Goal: Check status: Check status

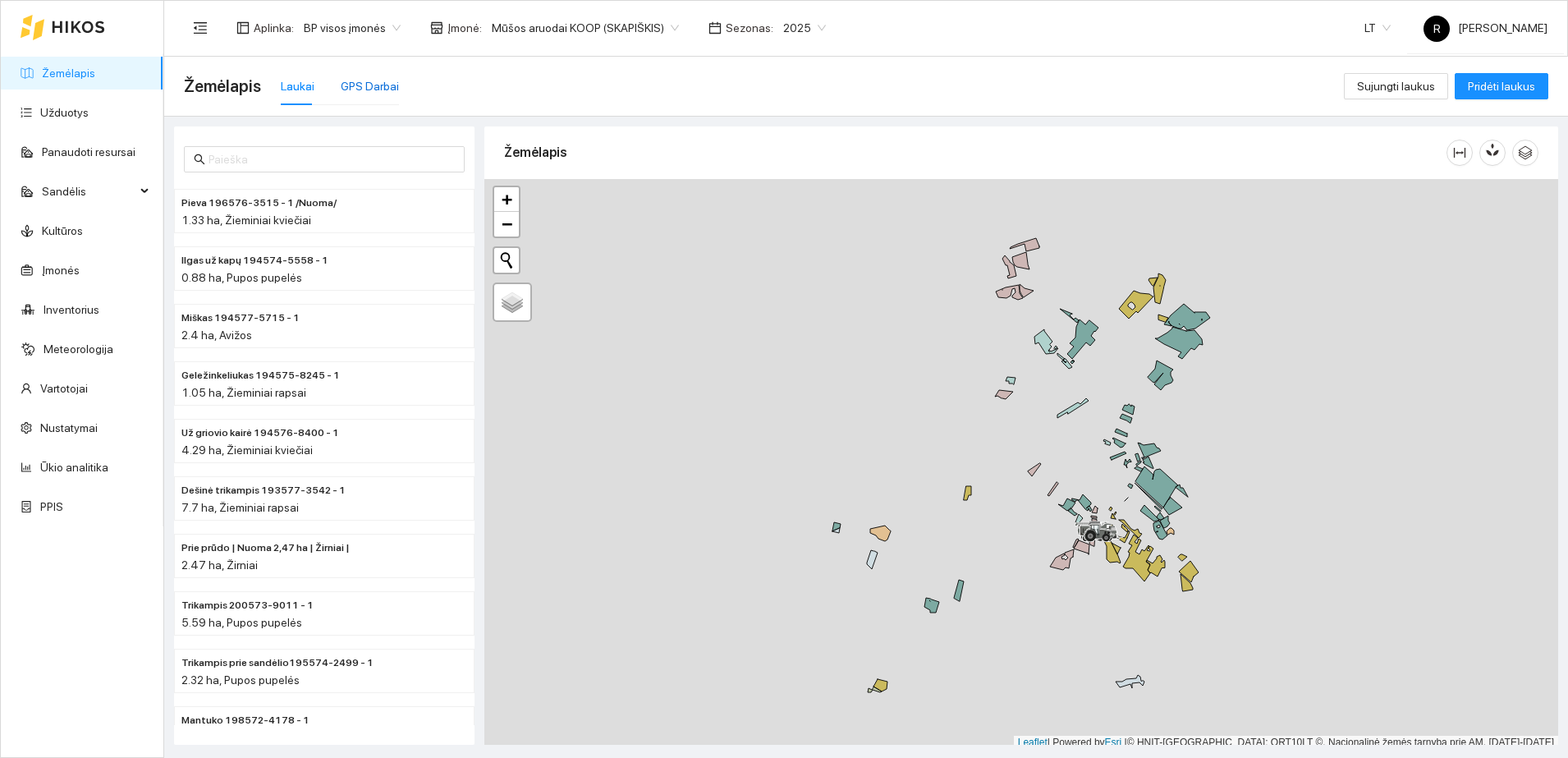
click at [363, 84] on div "GPS Darbai" at bounding box center [370, 86] width 59 height 18
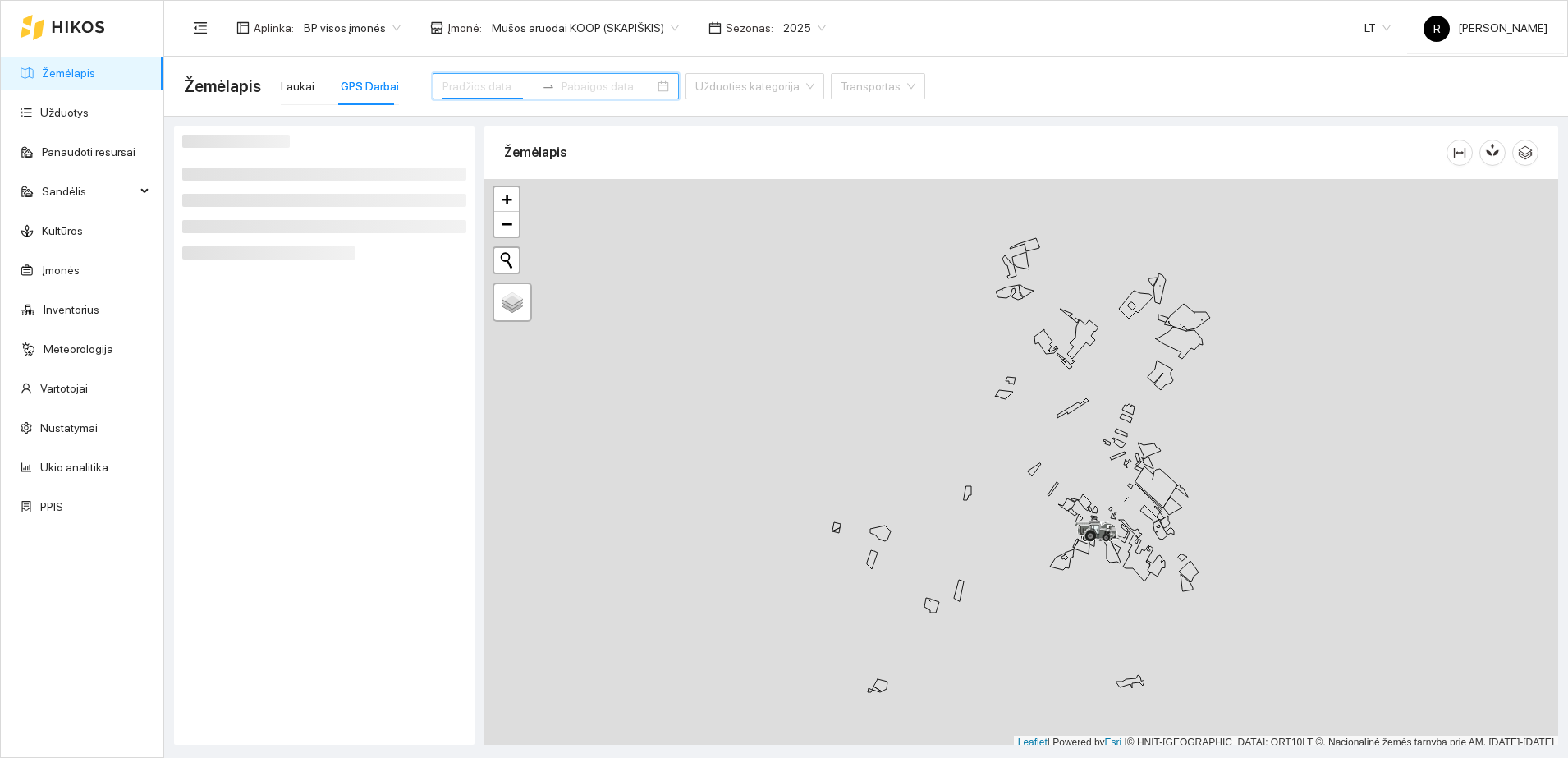
click at [455, 80] on input at bounding box center [489, 86] width 93 height 18
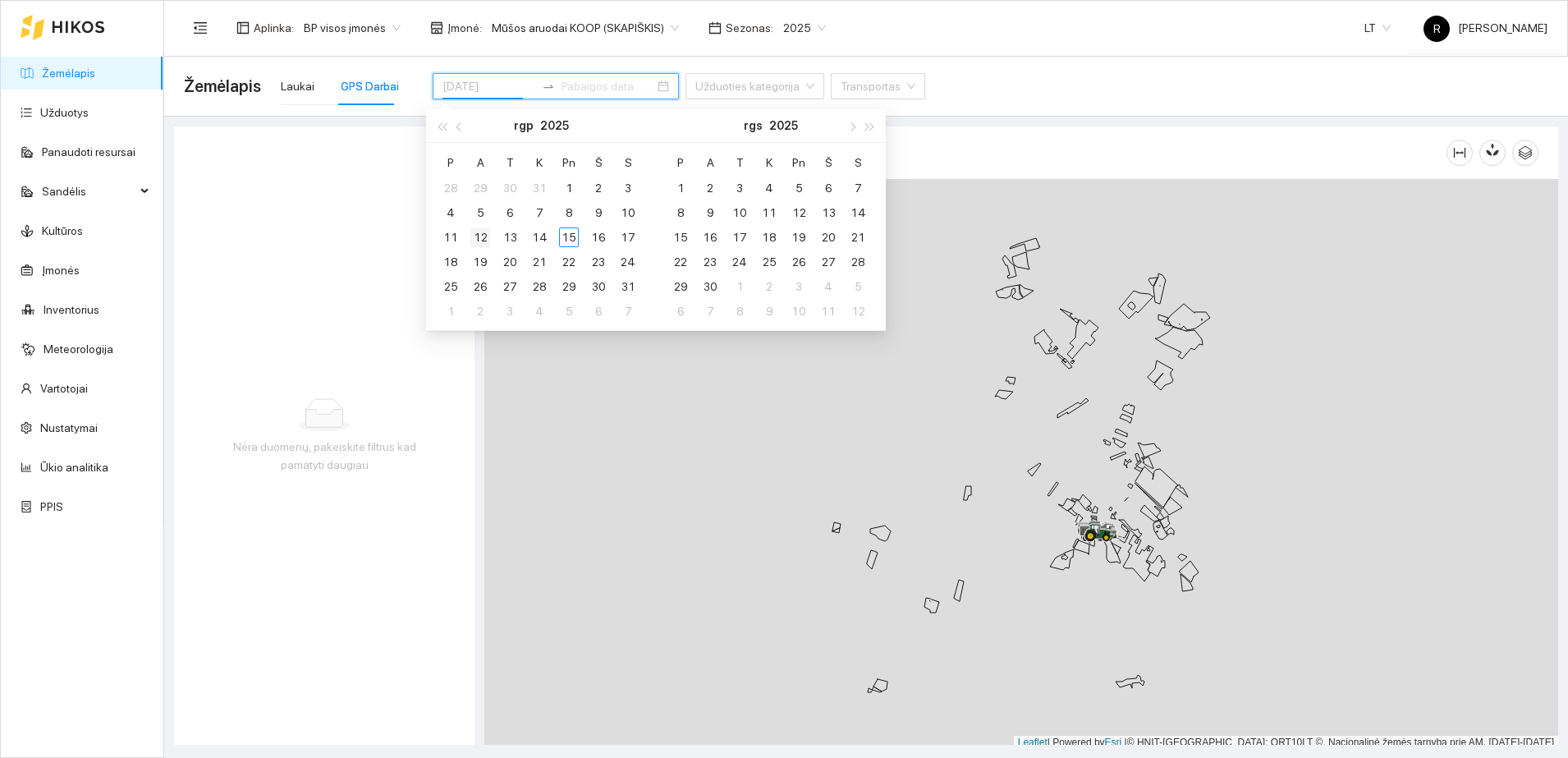
click at [483, 232] on div "12" at bounding box center [480, 237] width 20 height 20
click at [607, 448] on div at bounding box center [1021, 464] width 1074 height 571
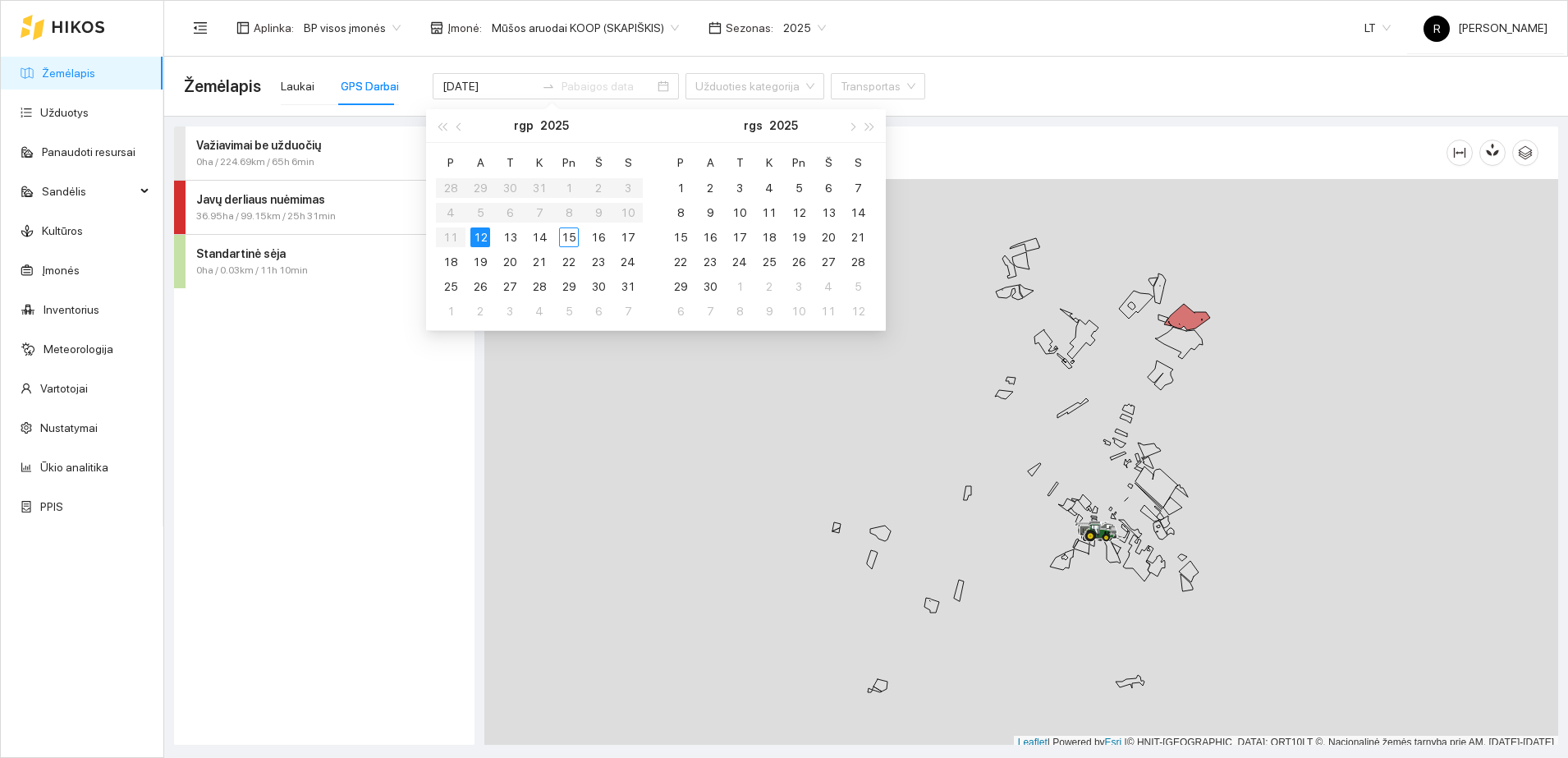
scroll to position [5, 0]
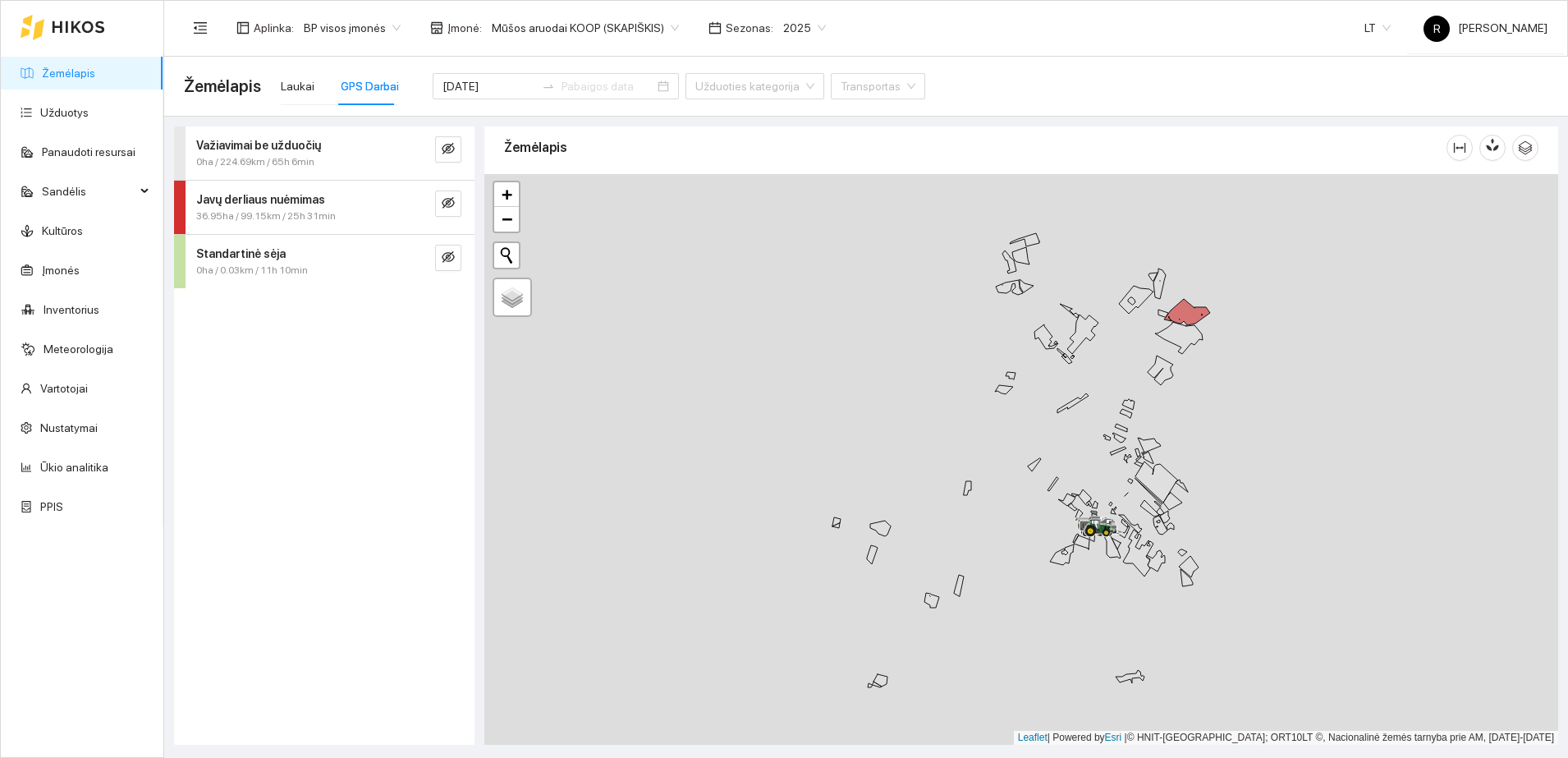
click at [290, 201] on strong "Javų derliaus nuėmimas" at bounding box center [260, 199] width 129 height 13
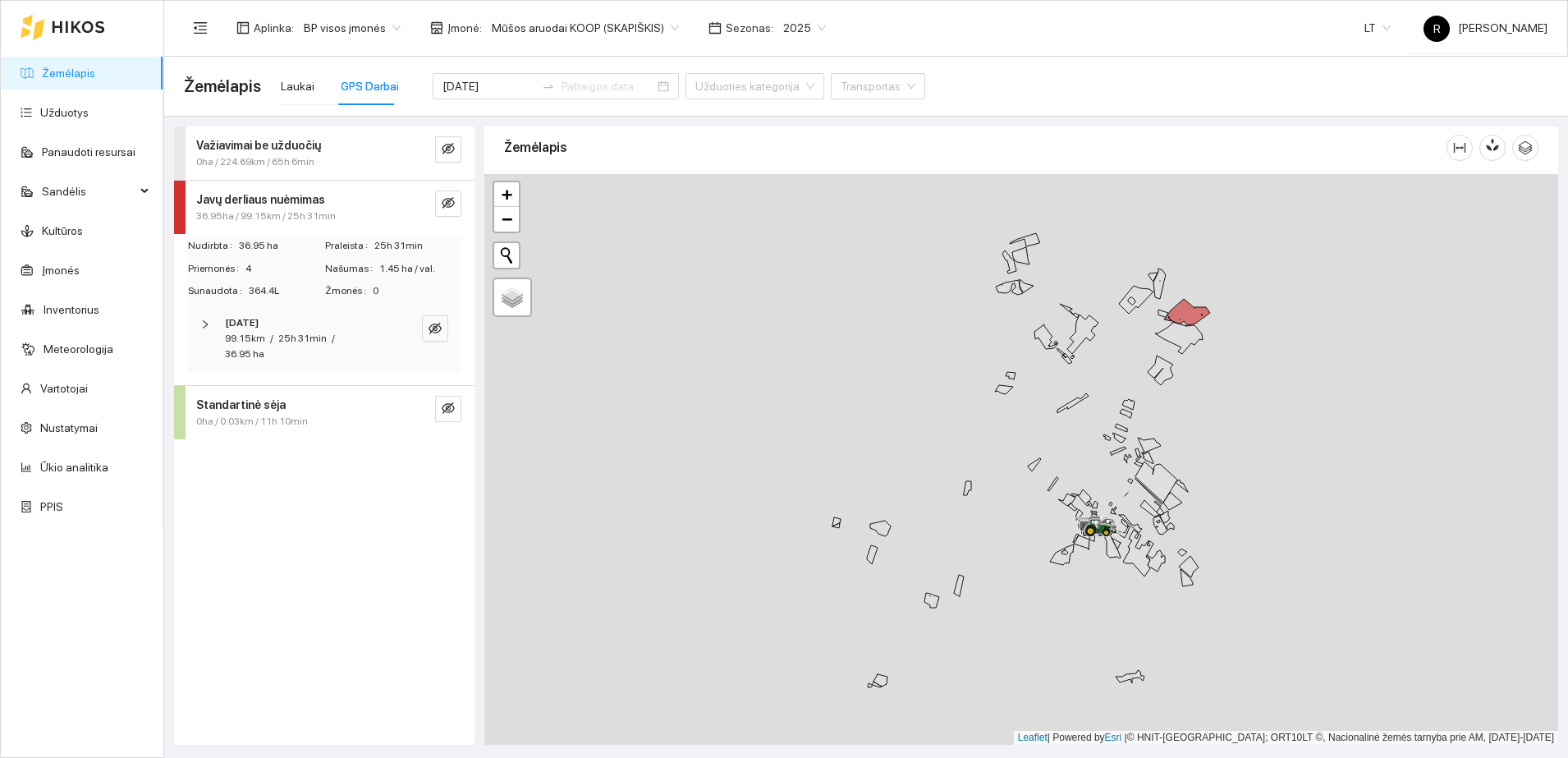
click at [202, 321] on icon "right" at bounding box center [205, 324] width 10 height 10
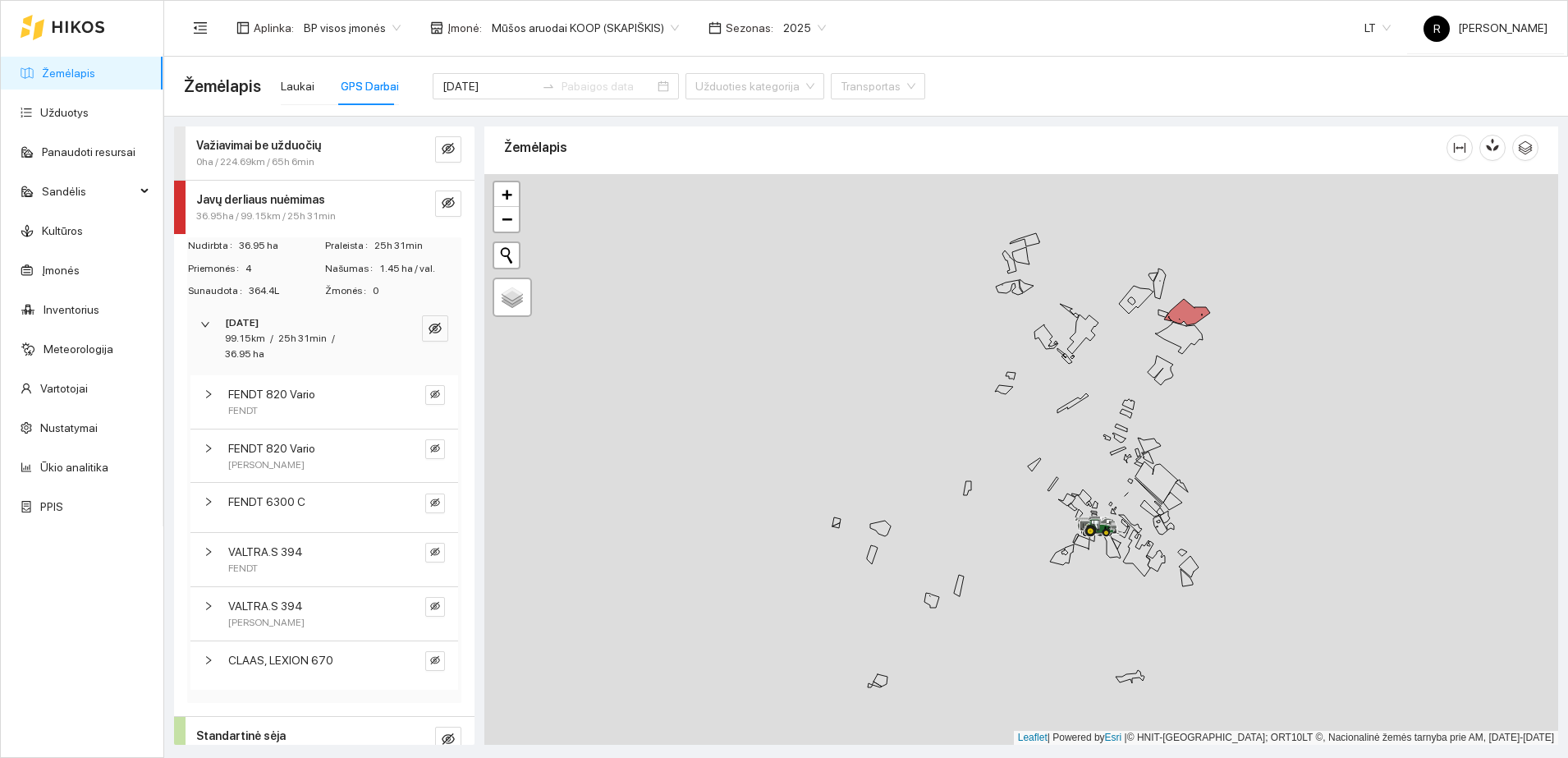
click at [208, 655] on icon "right" at bounding box center [208, 659] width 10 height 10
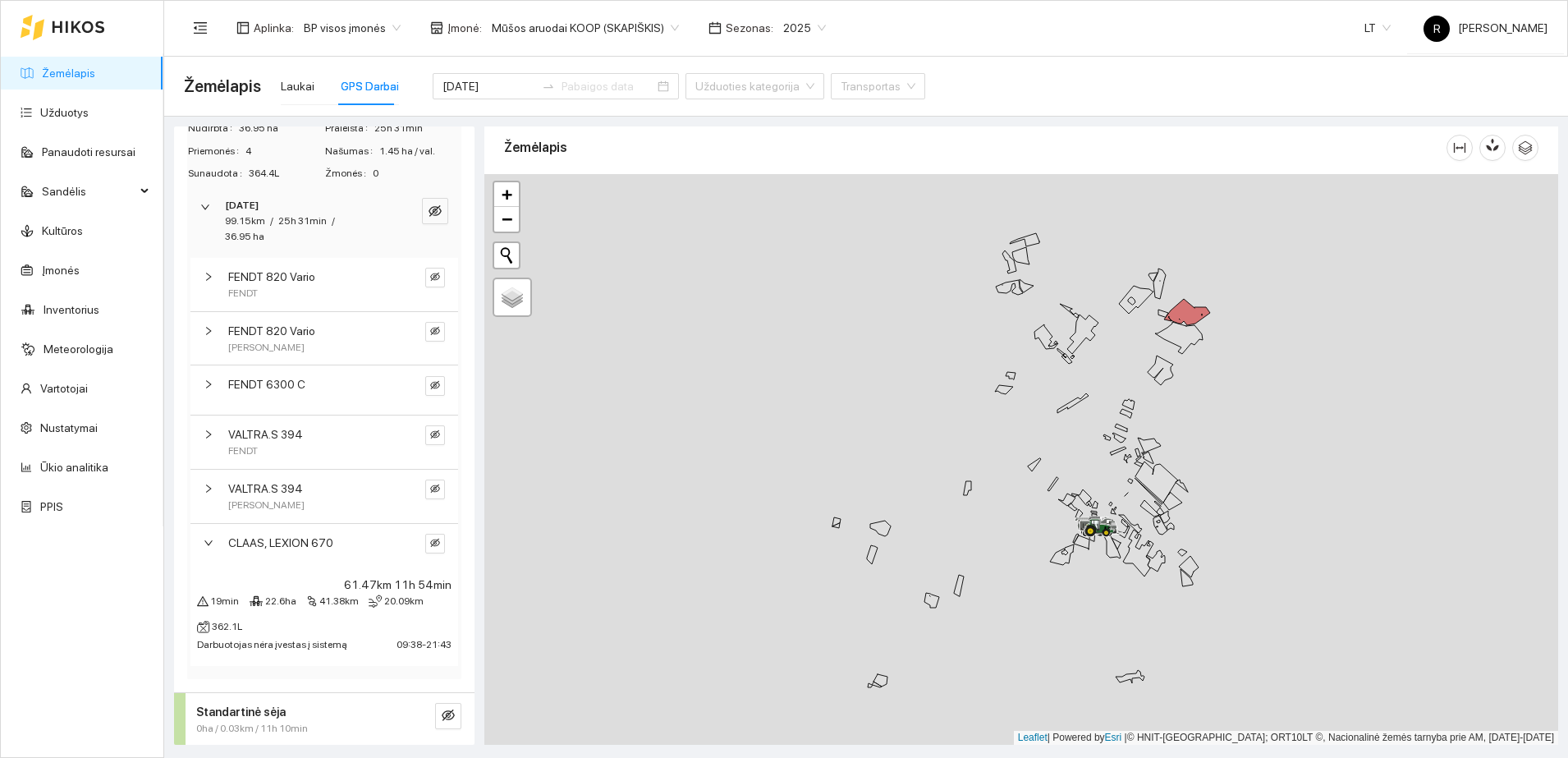
scroll to position [119, 0]
click at [212, 534] on div at bounding box center [213, 541] width 20 height 18
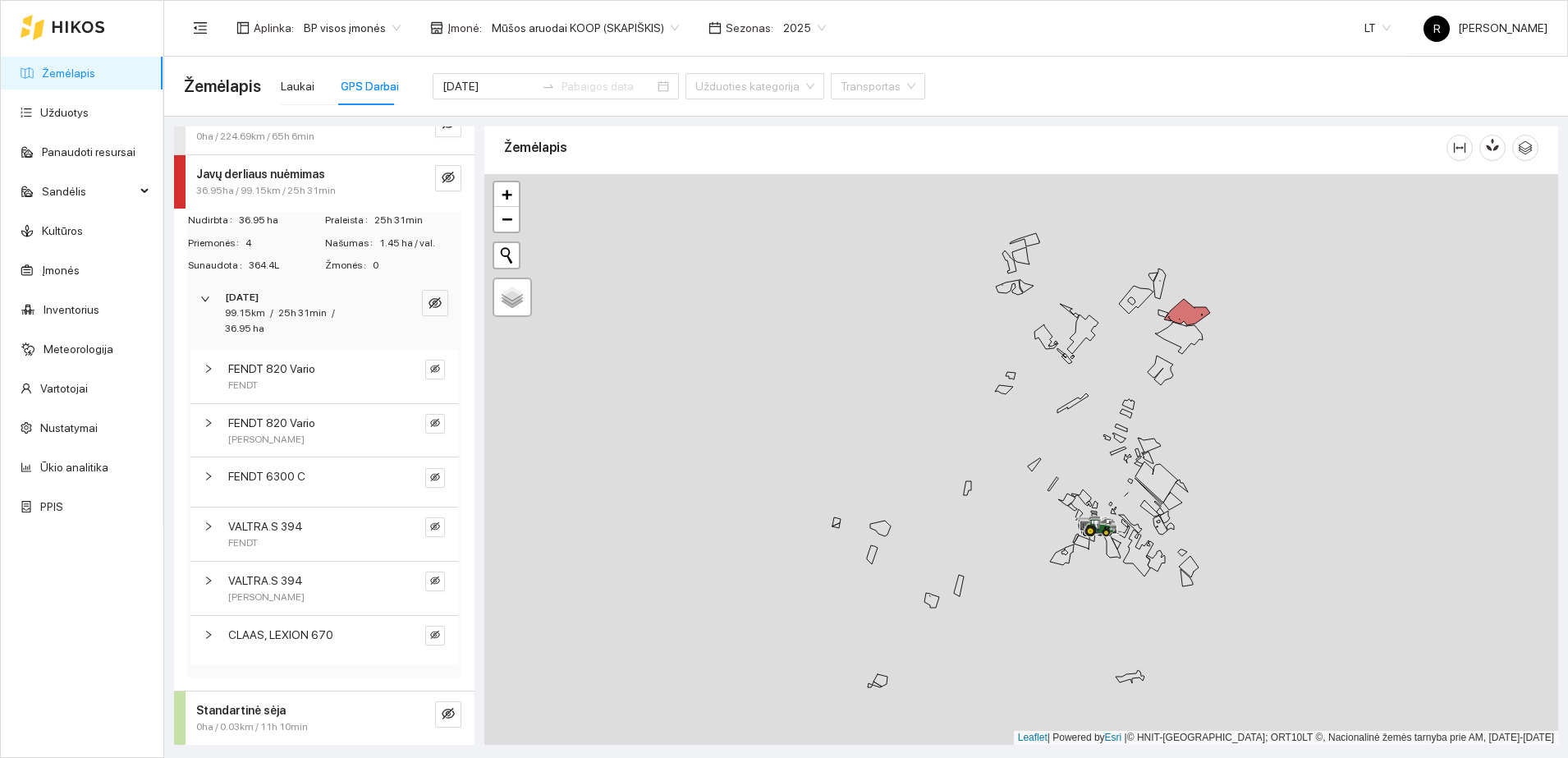
scroll to position [0, 0]
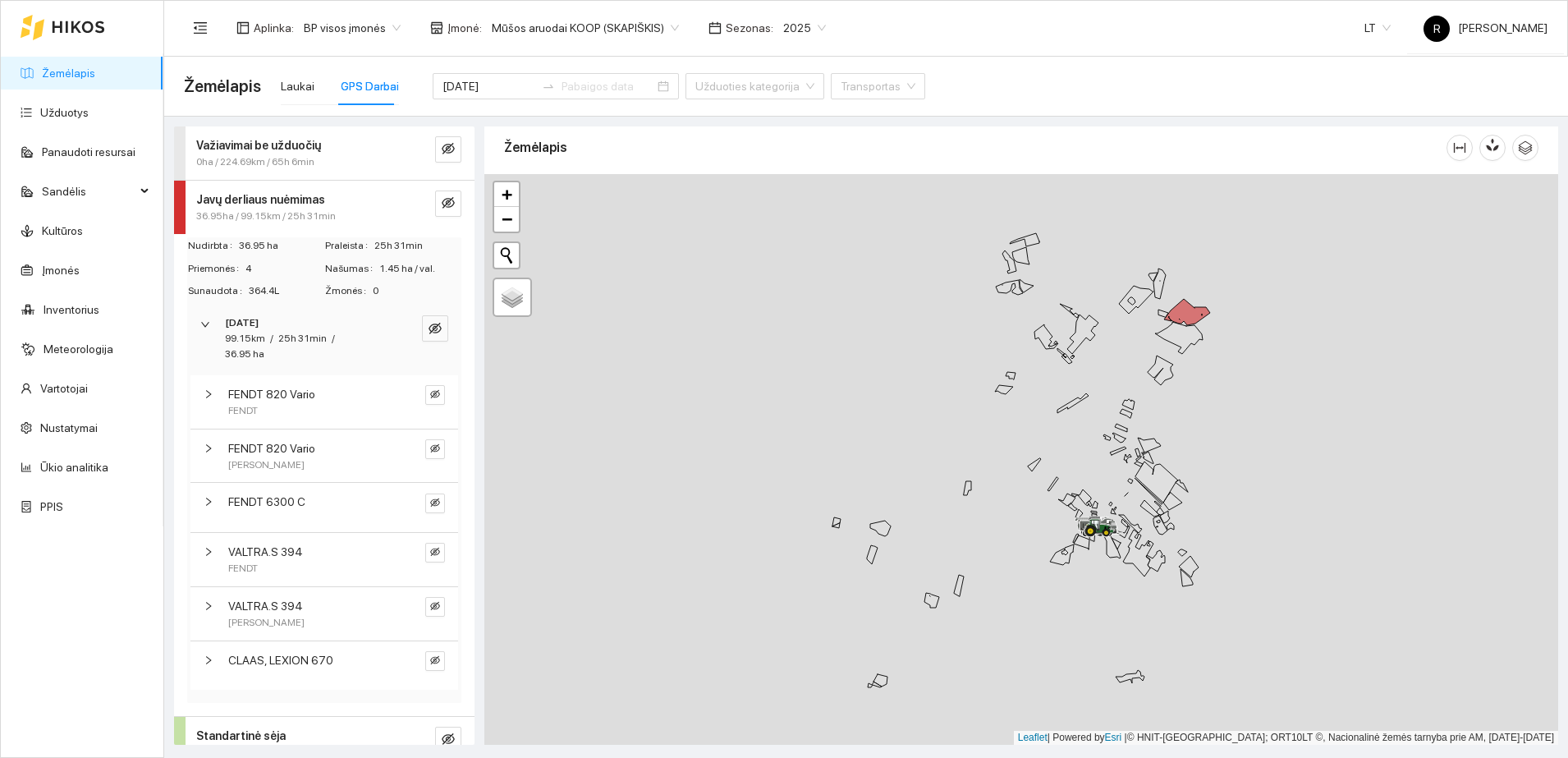
click at [314, 151] on div "Važiavimai be užduočių" at bounding box center [296, 146] width 201 height 18
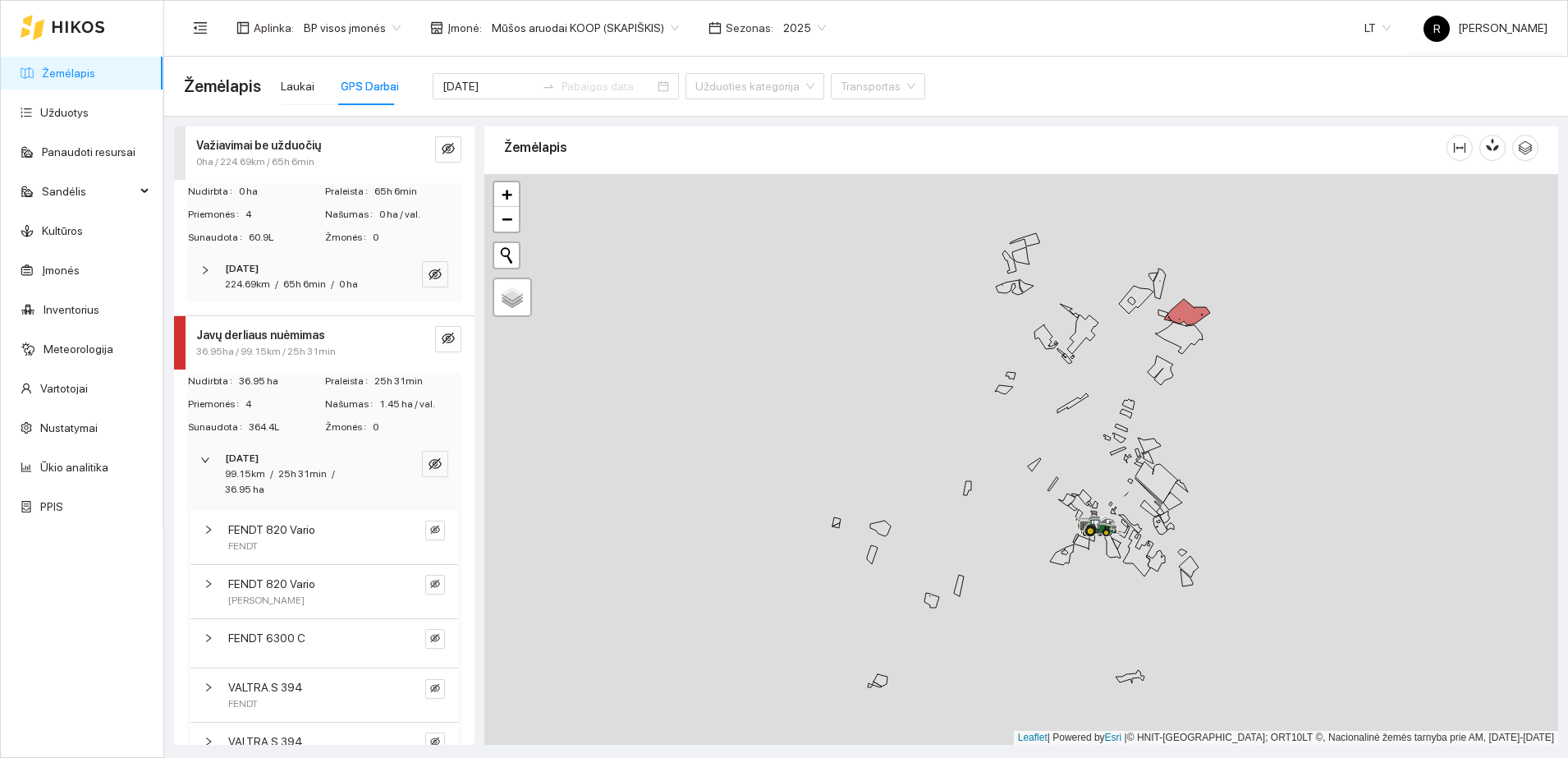
click at [207, 265] on icon "right" at bounding box center [205, 270] width 10 height 10
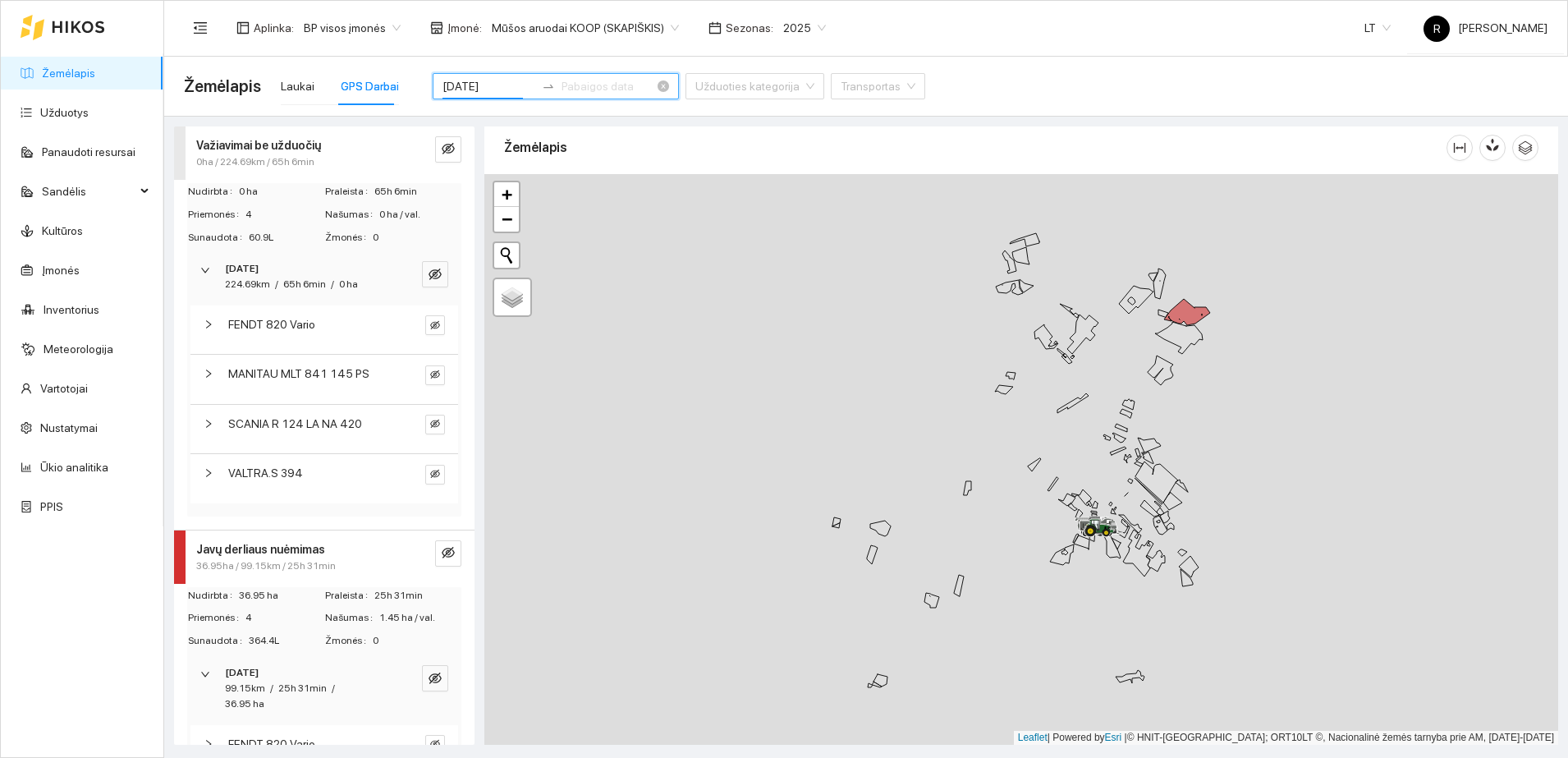
click at [481, 77] on input "[DATE]" at bounding box center [489, 86] width 93 height 18
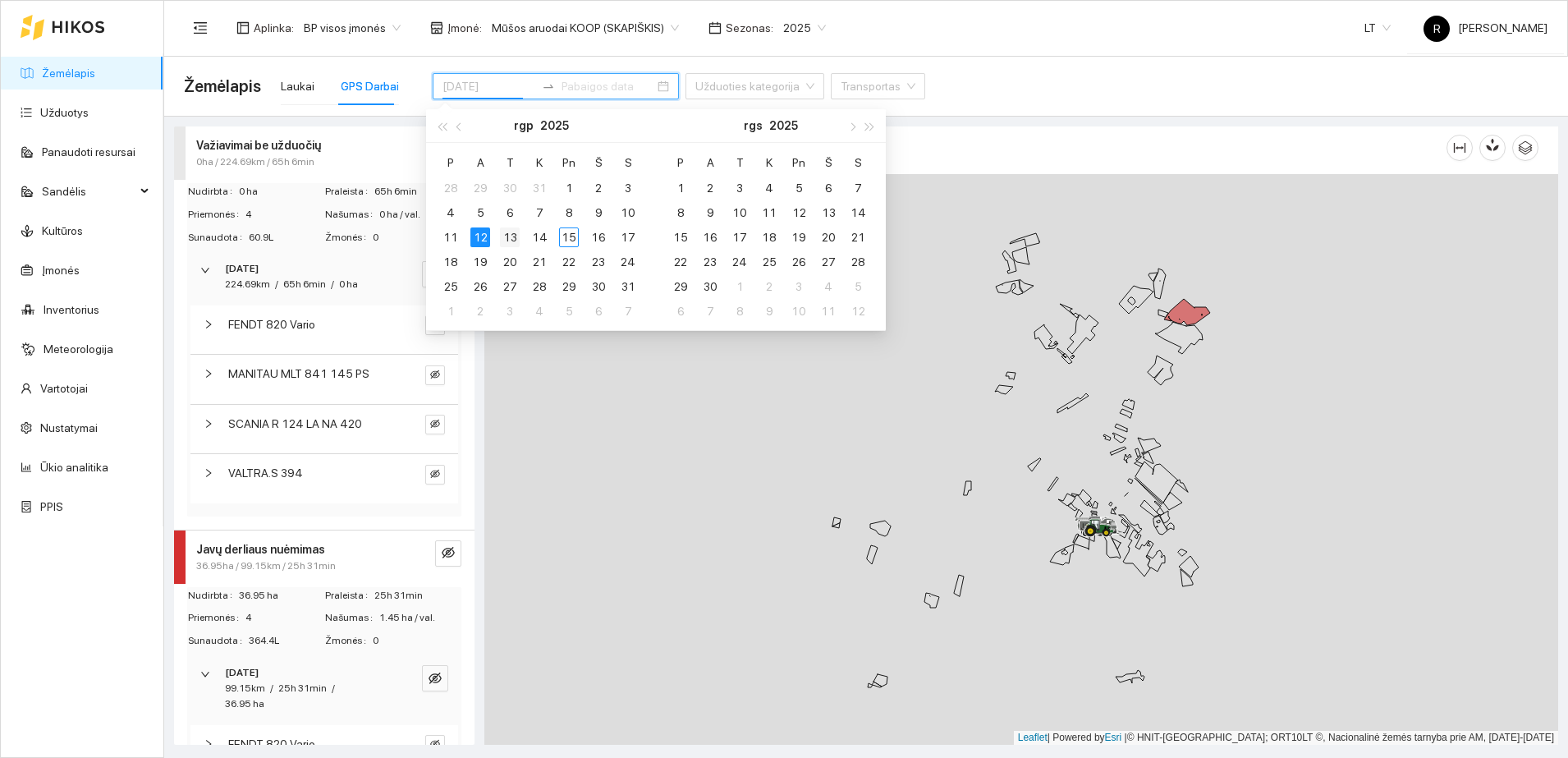
type input "[DATE]"
click at [516, 238] on div "13" at bounding box center [509, 237] width 20 height 20
type input "[DATE]"
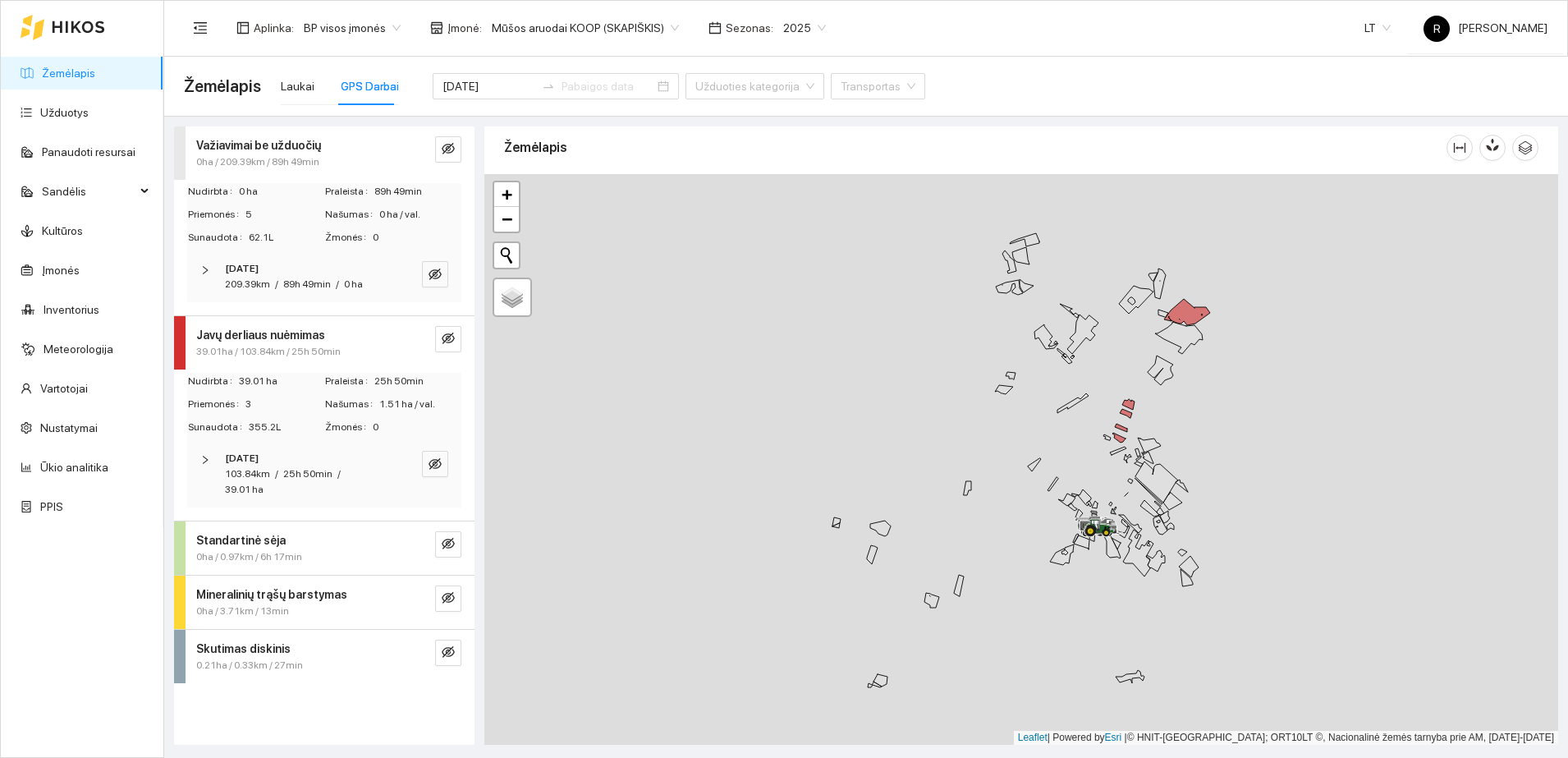
click at [529, 450] on div at bounding box center [1021, 459] width 1074 height 571
click at [204, 460] on icon "right" at bounding box center [205, 459] width 10 height 10
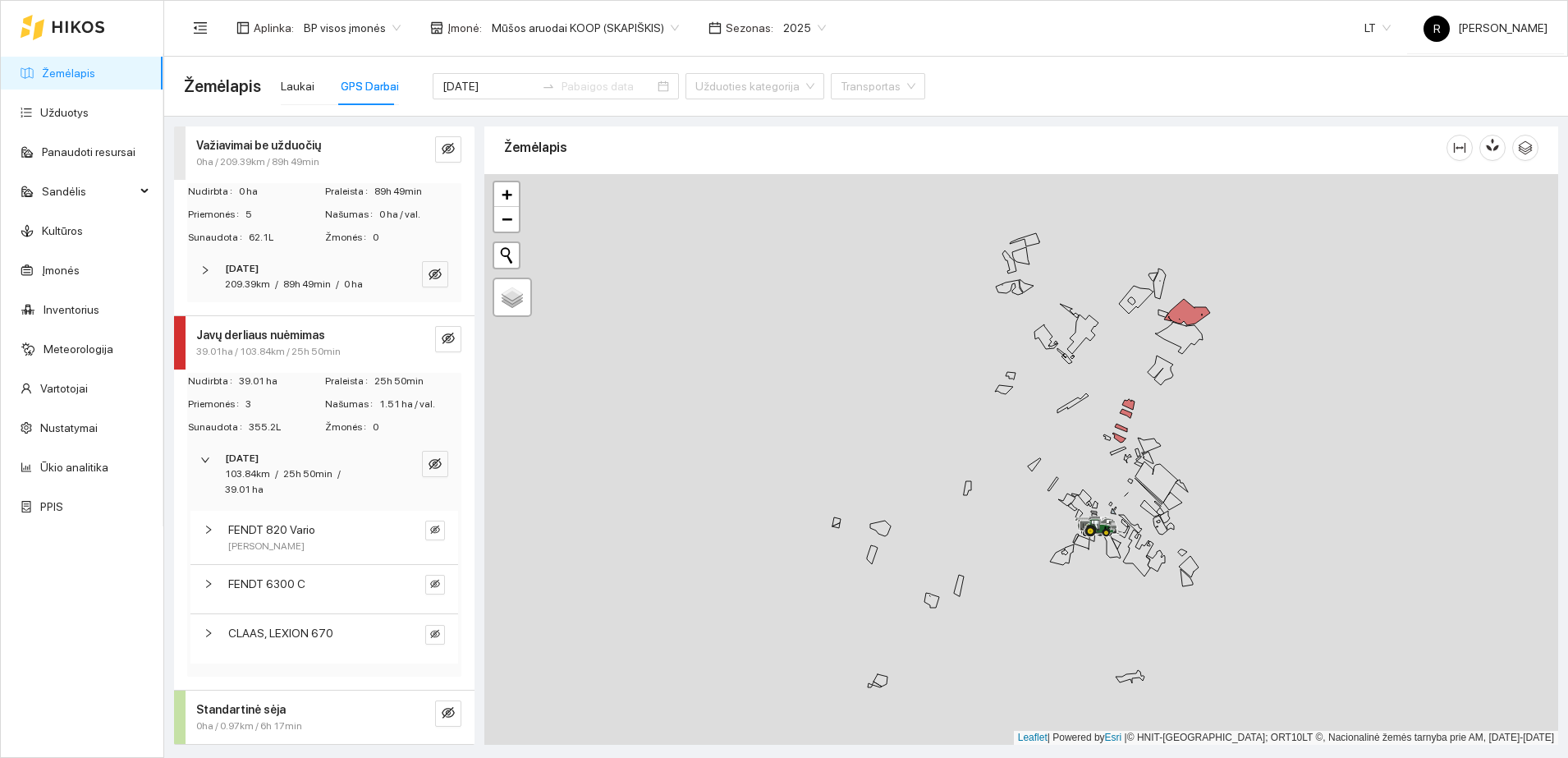
click at [204, 630] on icon "right" at bounding box center [208, 633] width 10 height 10
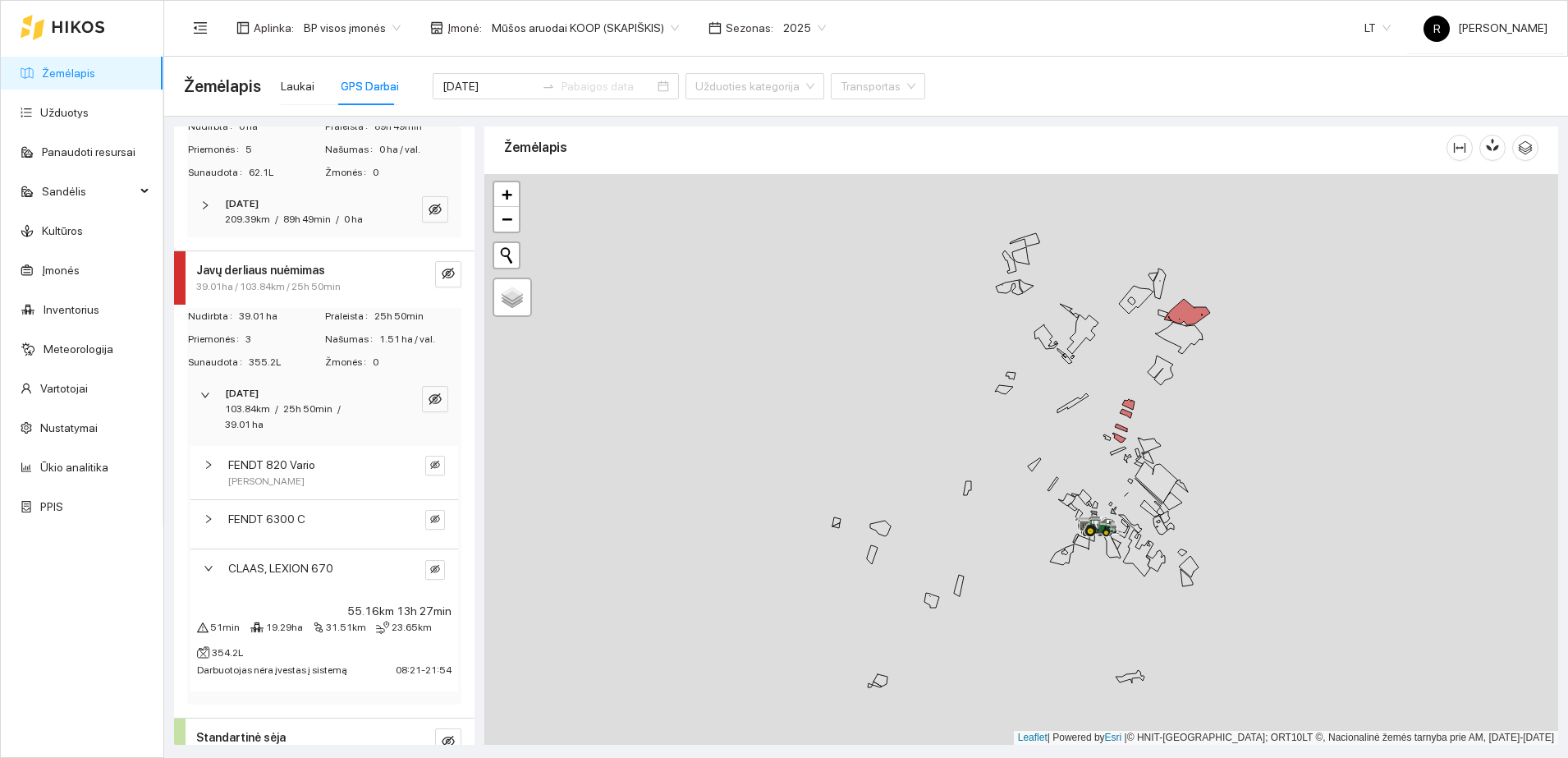
scroll to position [201, 0]
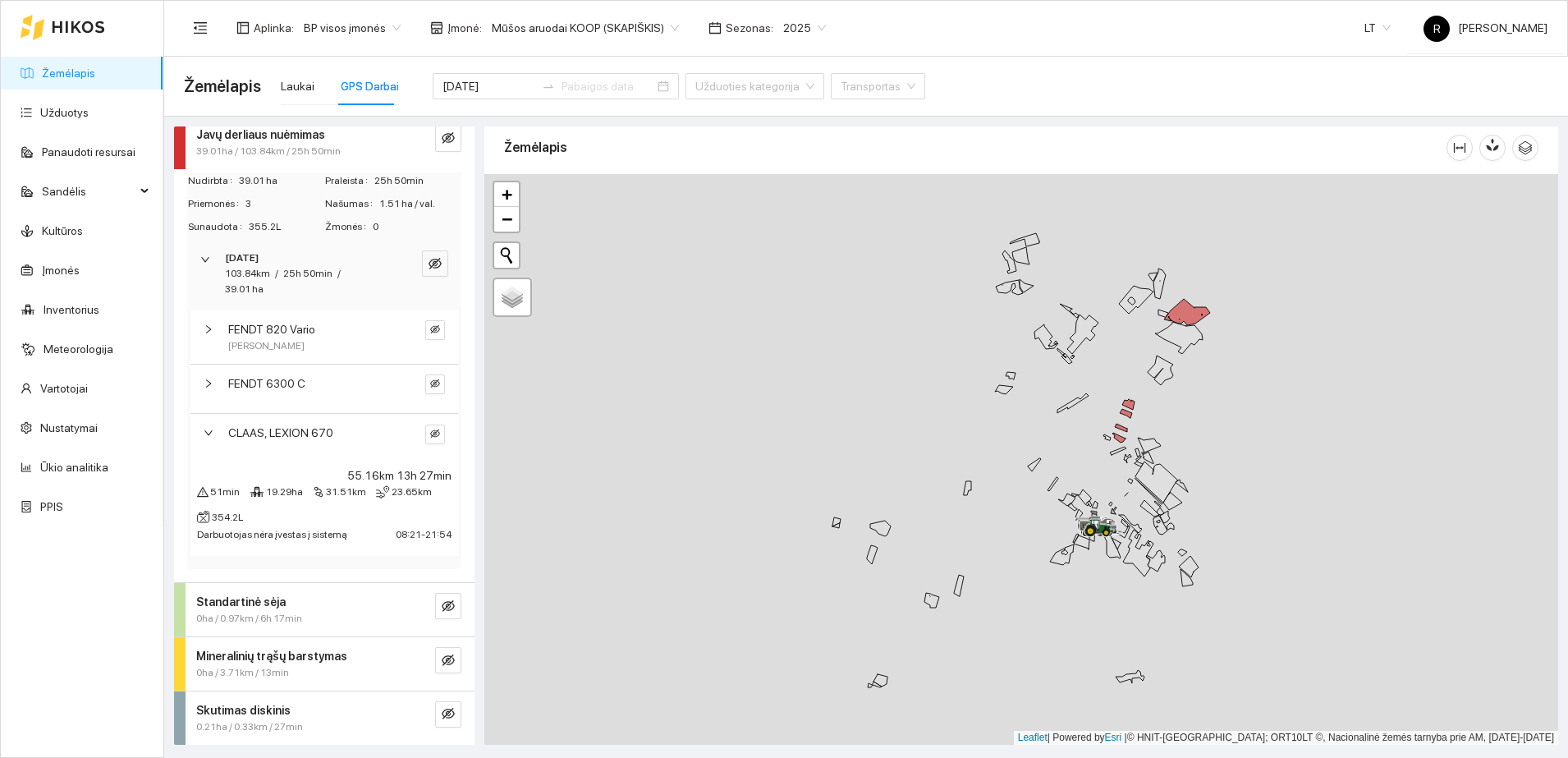
click at [290, 714] on div "Skutimas diskinis" at bounding box center [296, 710] width 201 height 18
click at [435, 718] on button "button" at bounding box center [448, 715] width 27 height 27
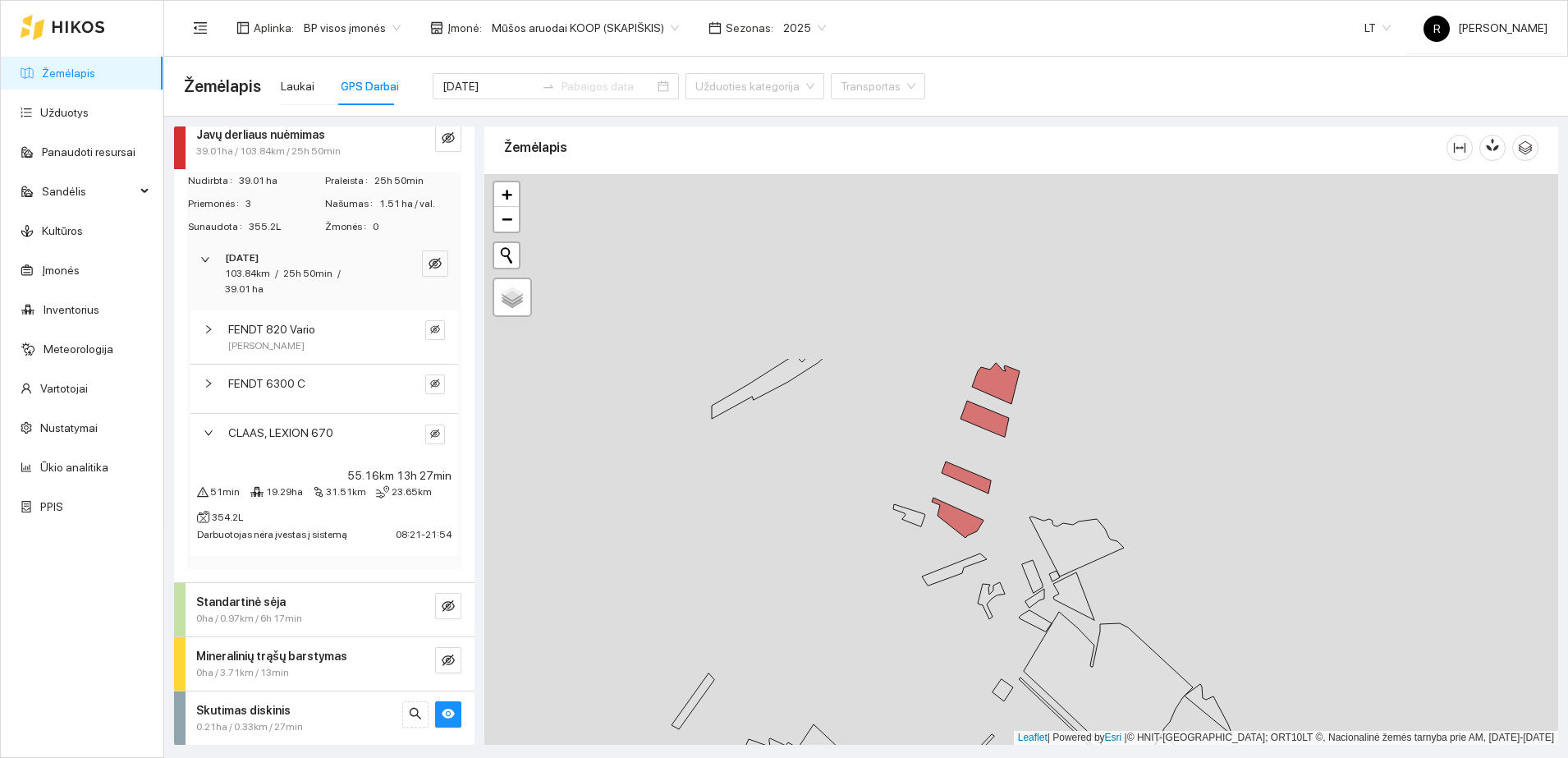
drag, startPoint x: 937, startPoint y: 382, endPoint x: 1196, endPoint y: 683, distance: 397.1
click at [1194, 695] on div at bounding box center [1021, 459] width 1074 height 571
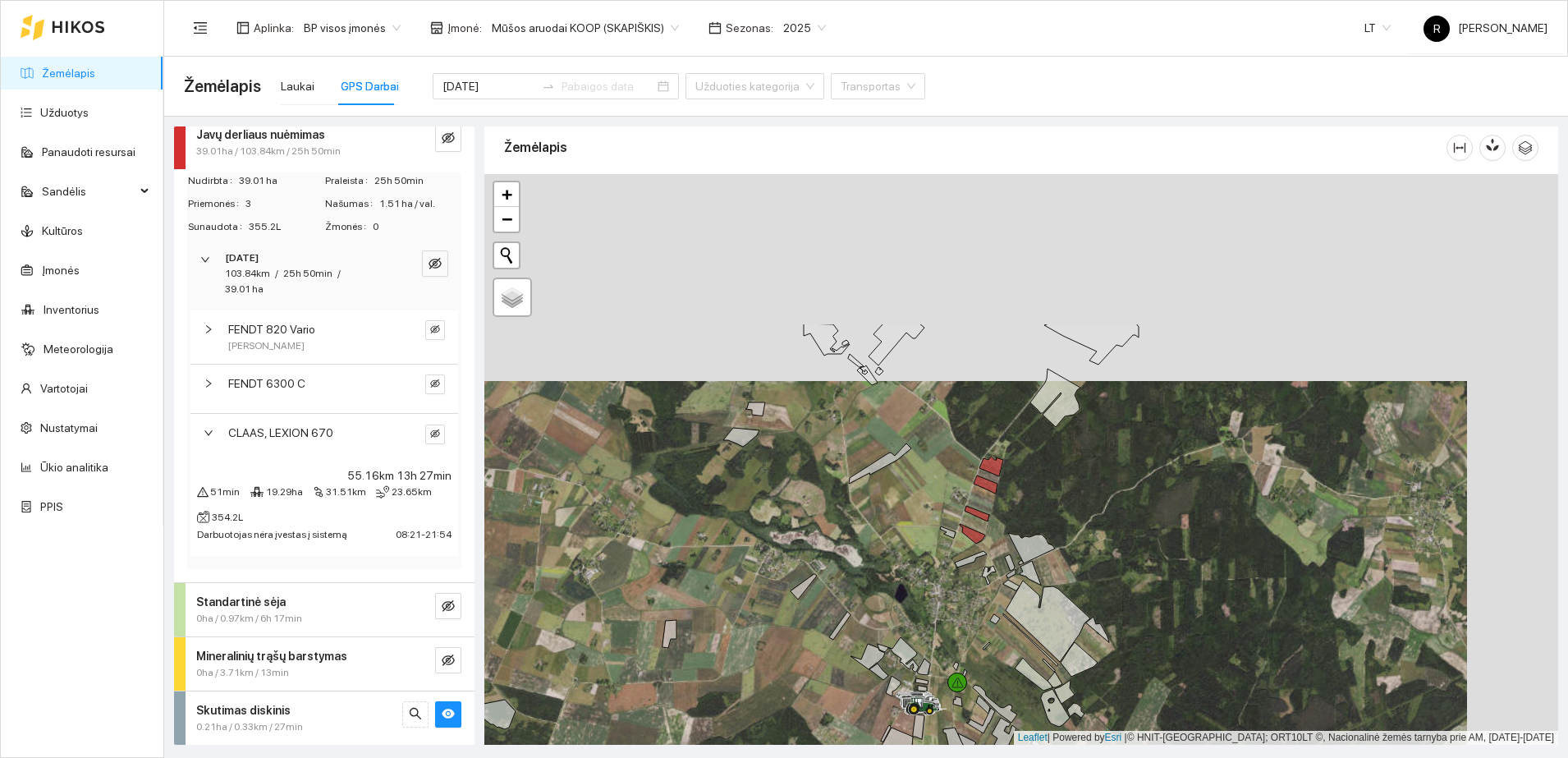
drag, startPoint x: 1066, startPoint y: 298, endPoint x: 970, endPoint y: 493, distance: 217.3
click at [971, 497] on div at bounding box center [1021, 459] width 1074 height 571
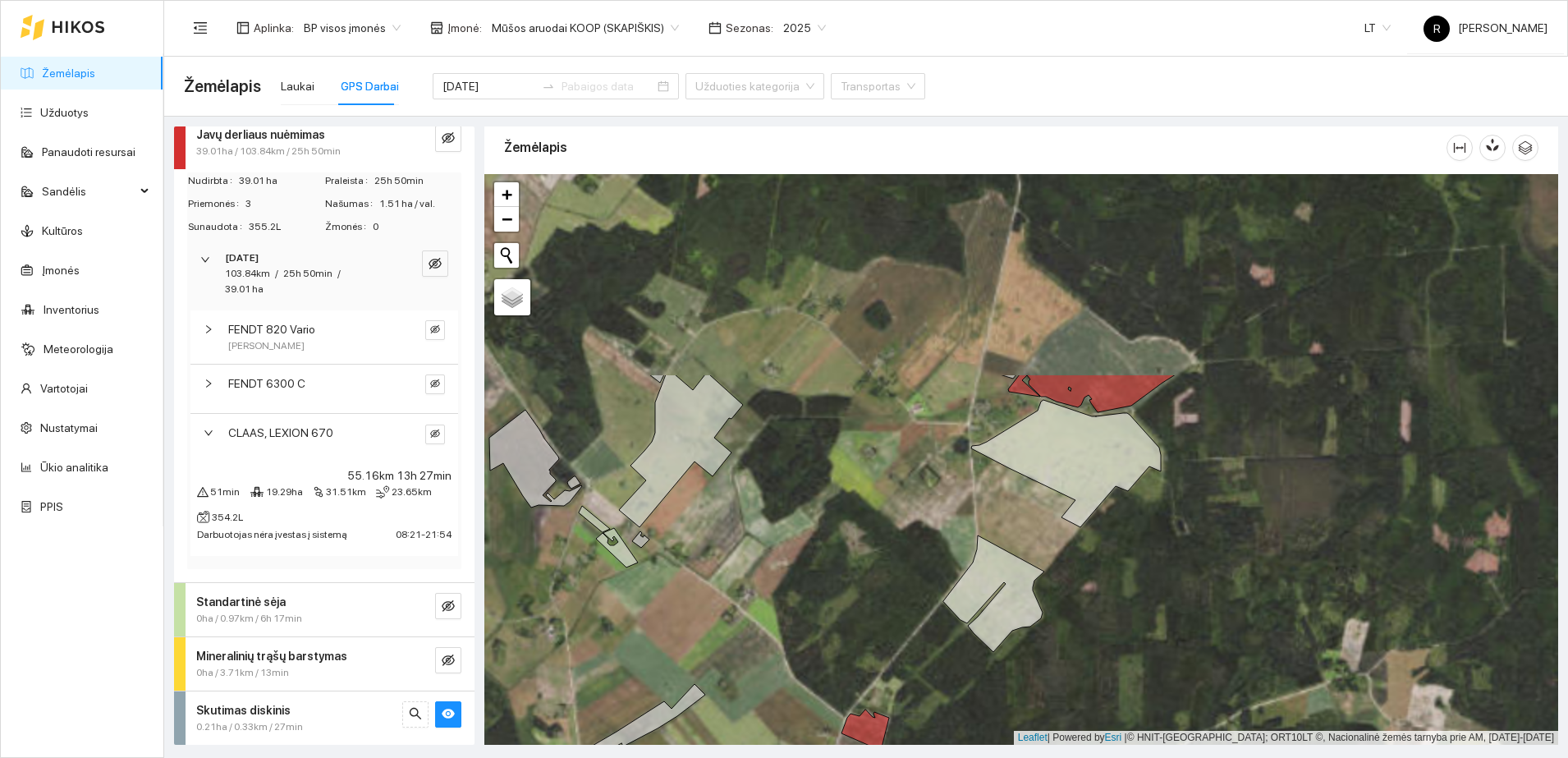
drag, startPoint x: 1161, startPoint y: 308, endPoint x: 1158, endPoint y: 569, distance: 261.0
click at [1158, 569] on div at bounding box center [1021, 459] width 1074 height 571
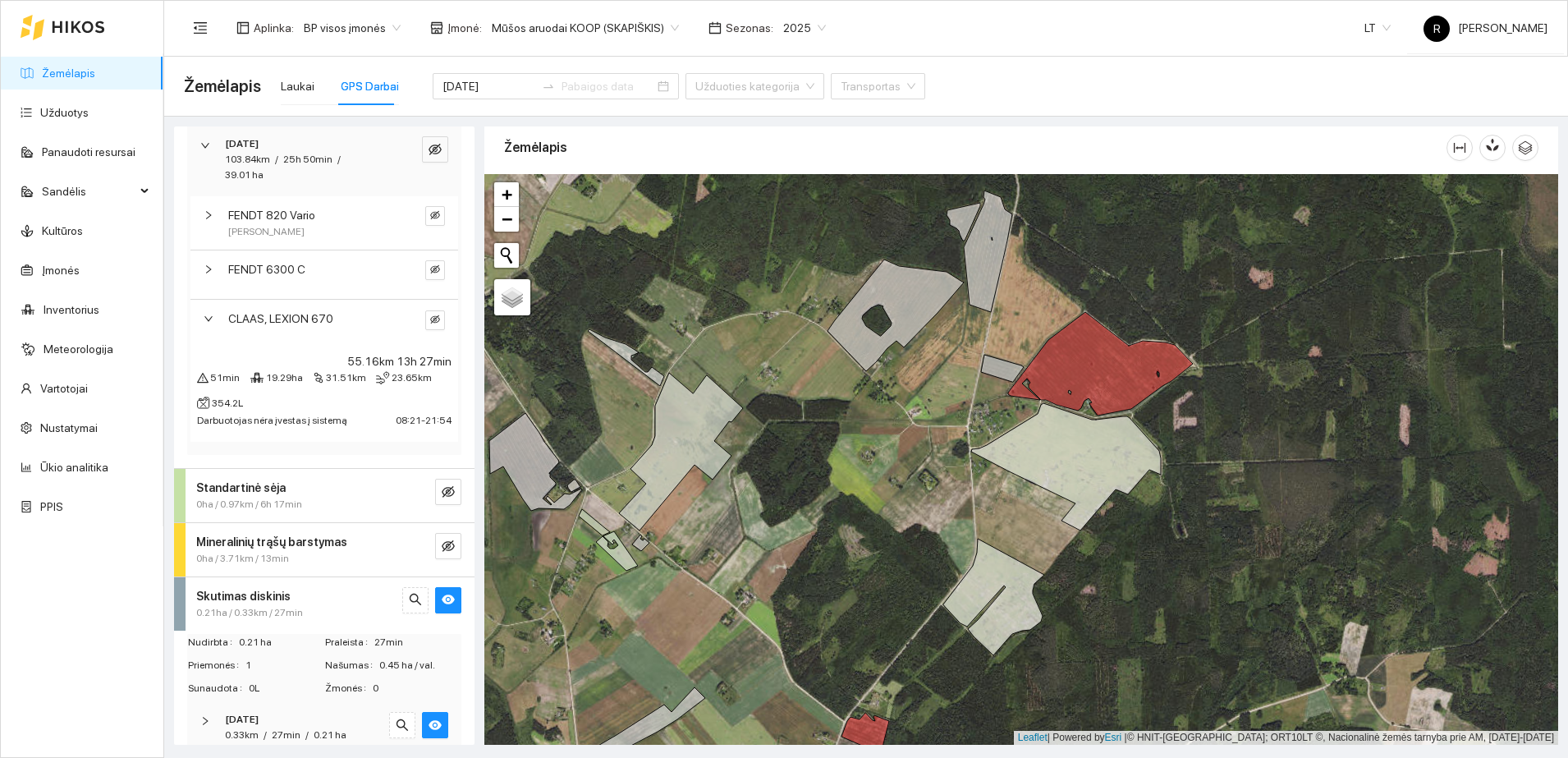
scroll to position [336, 0]
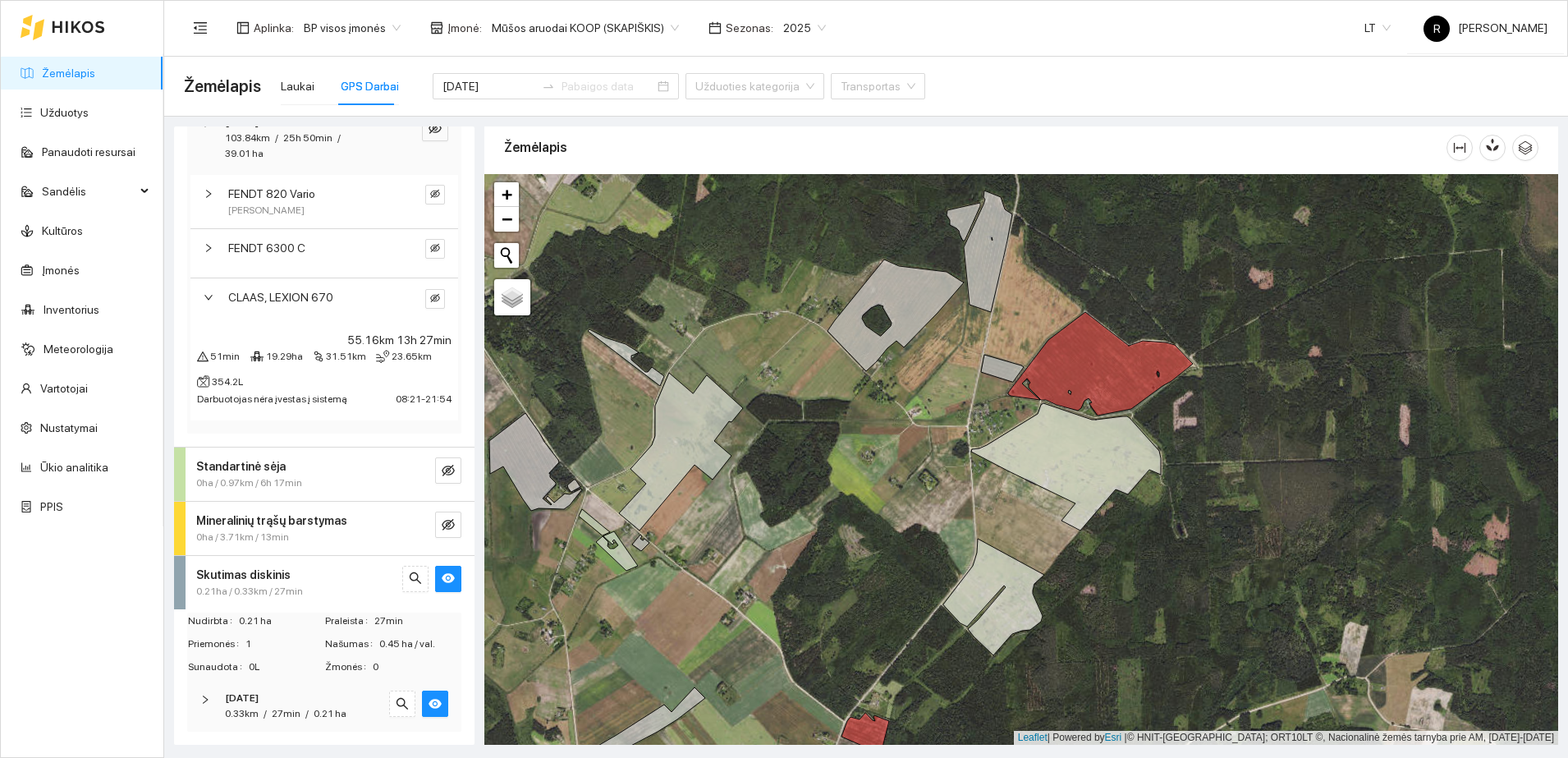
click at [202, 697] on icon "right" at bounding box center [205, 699] width 10 height 10
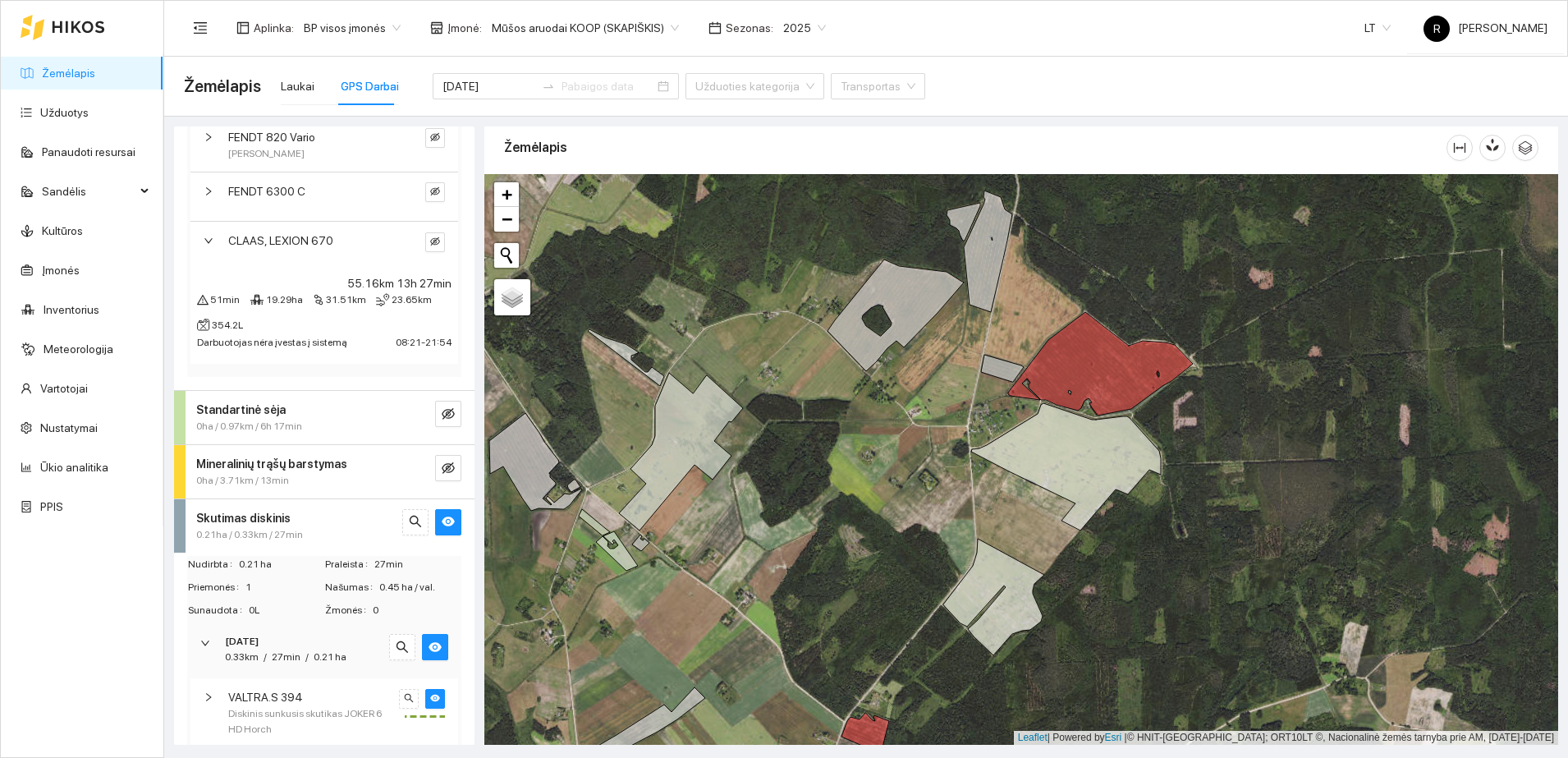
scroll to position [422, 0]
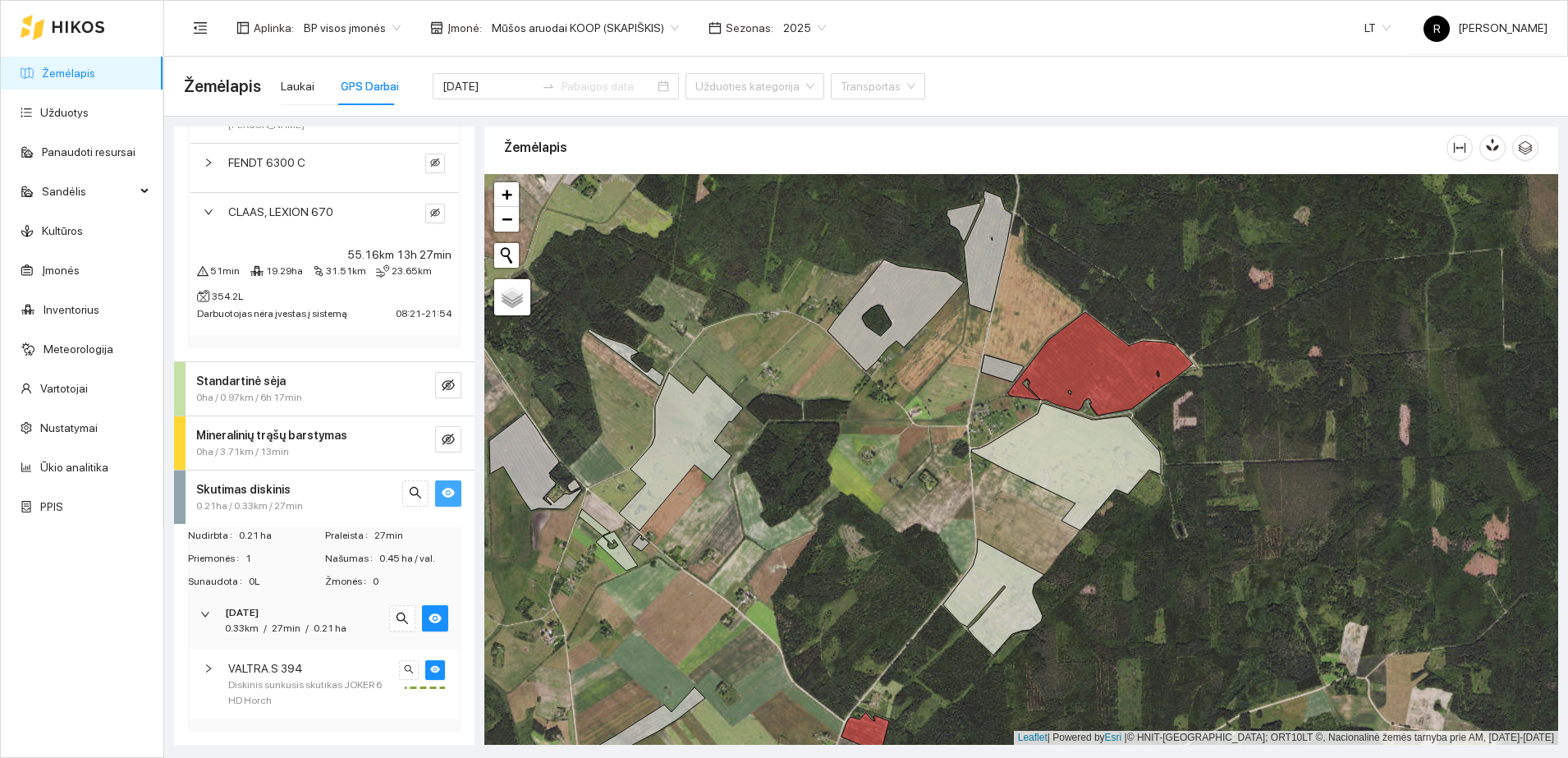
click at [435, 501] on button "button" at bounding box center [448, 493] width 27 height 27
click at [419, 658] on div "VALTRA.S 394 Diskinis sunkusis skutikas JOKER 6 HD Horch" at bounding box center [325, 684] width 268 height 69
click at [430, 664] on icon "eye-invisible" at bounding box center [435, 668] width 10 height 10
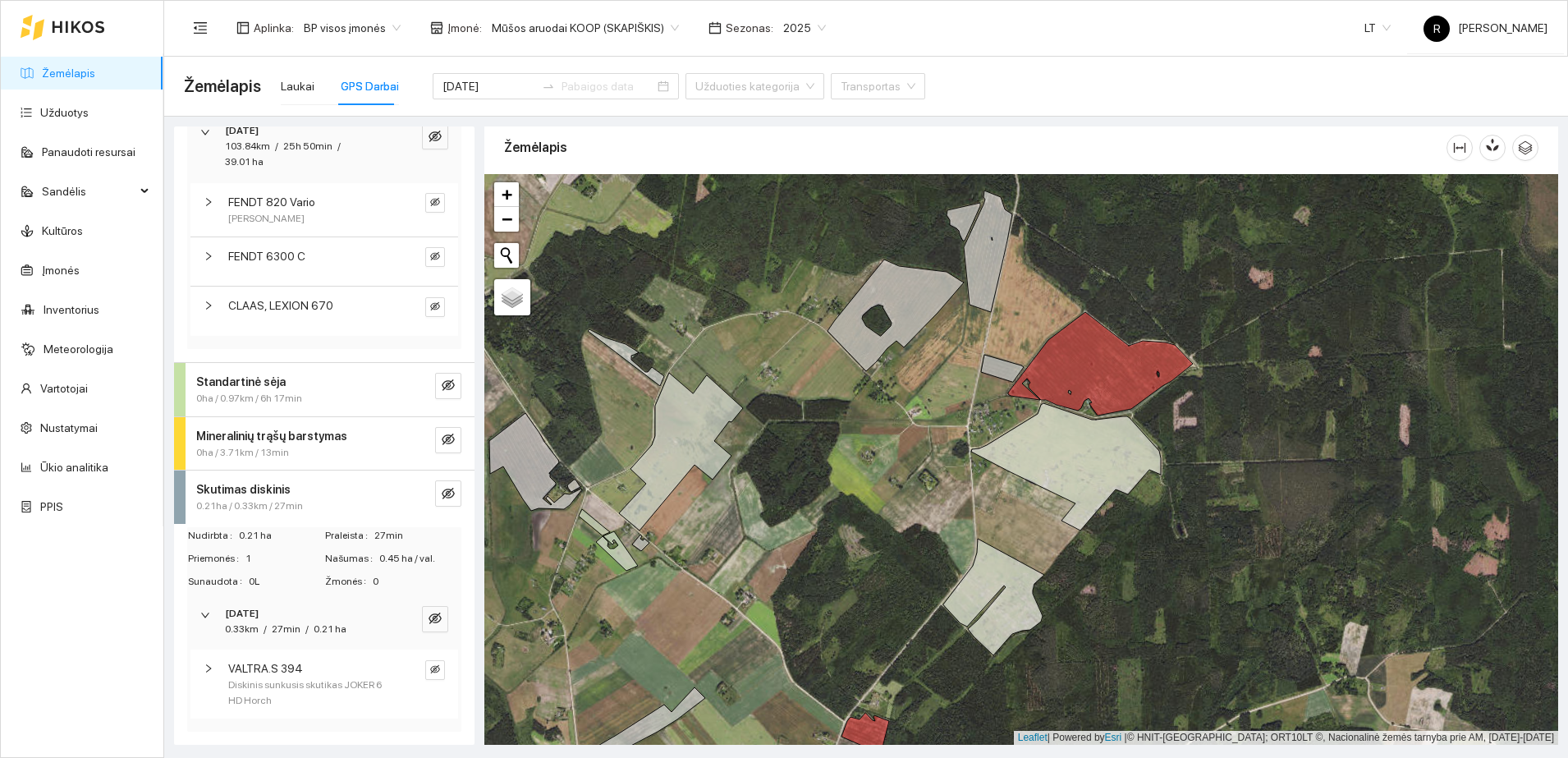
click at [209, 303] on icon "right" at bounding box center [209, 304] width 5 height 8
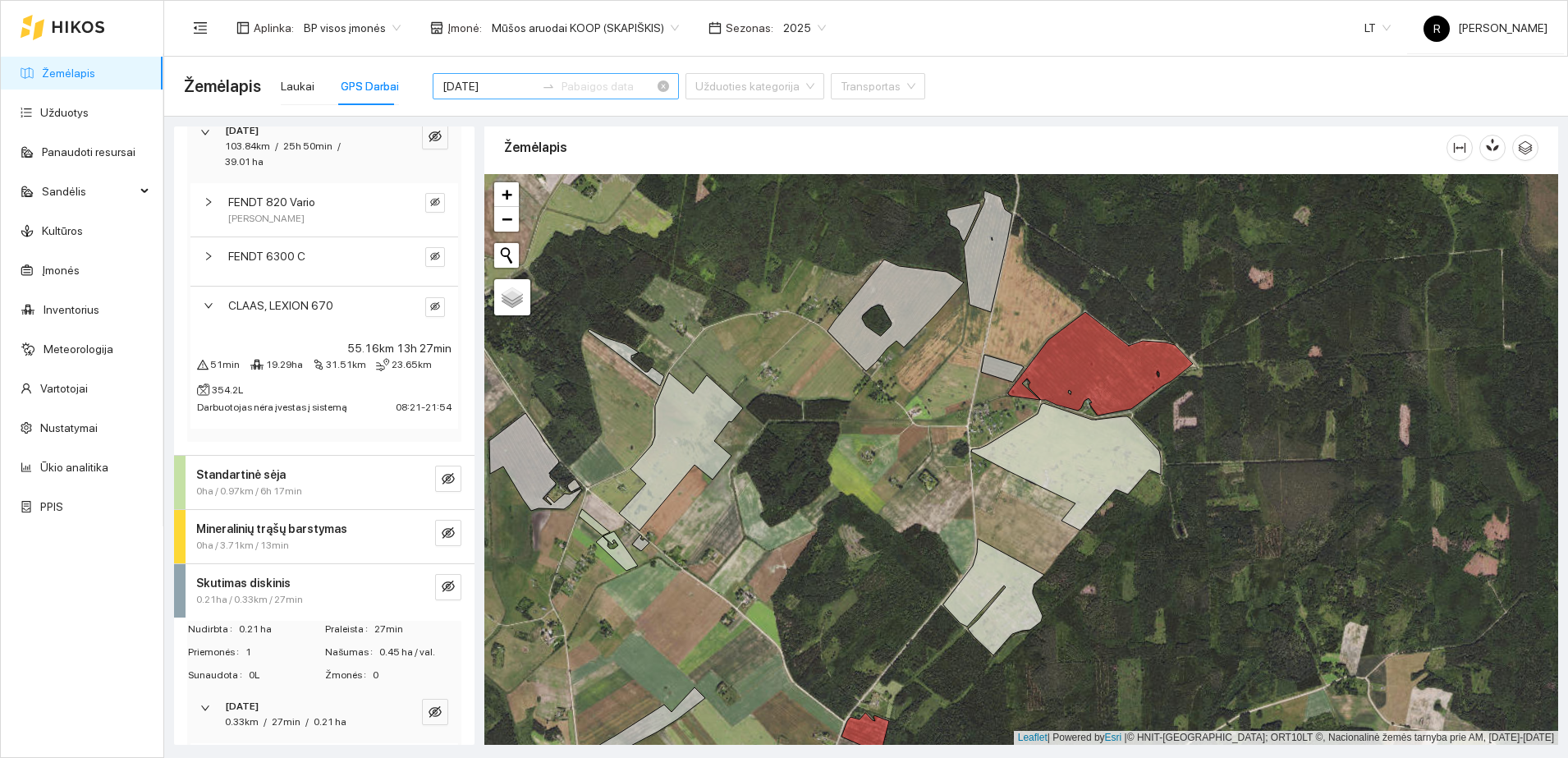
click at [486, 86] on input "[DATE]" at bounding box center [489, 86] width 93 height 18
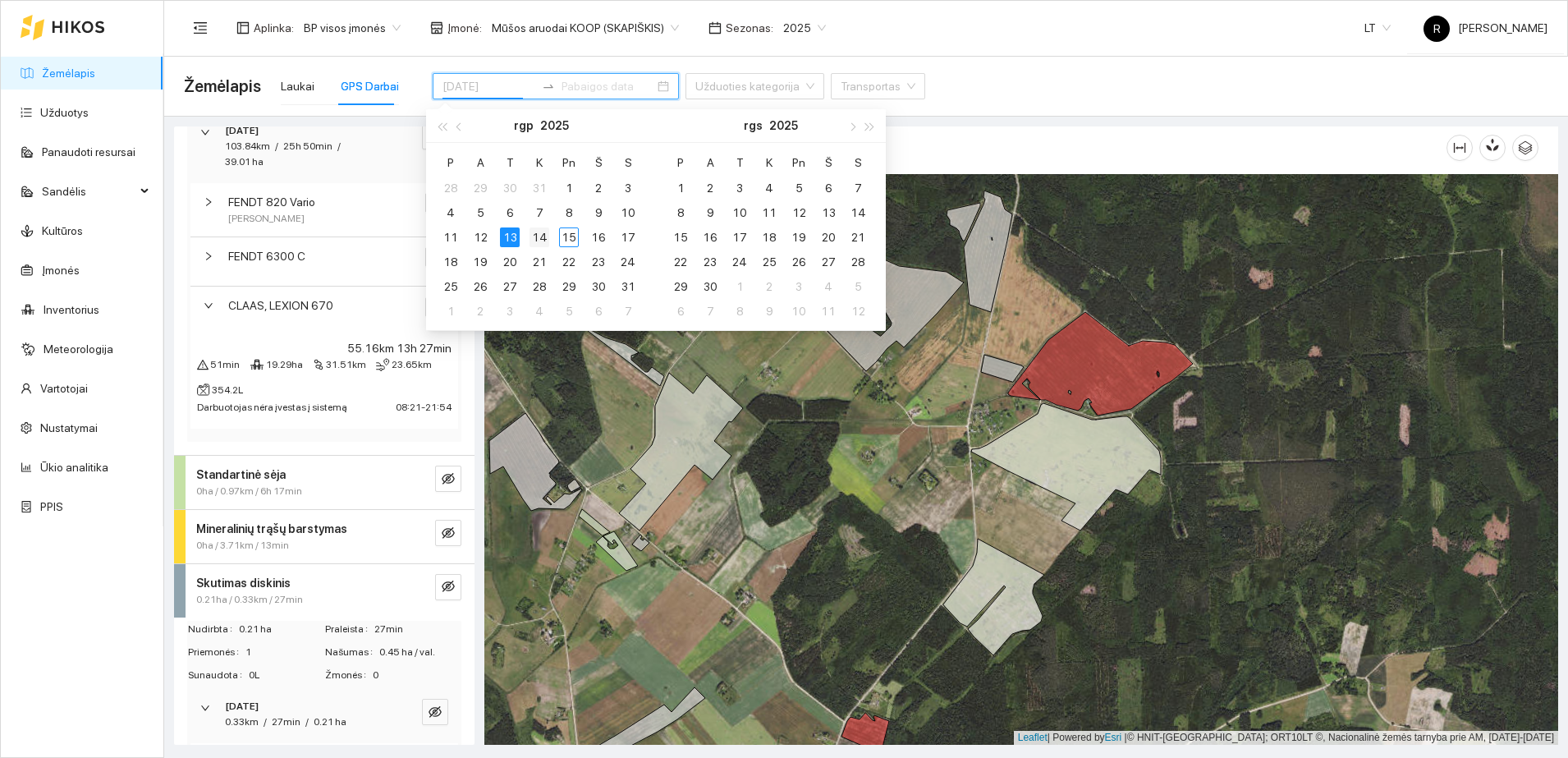
type input "[DATE]"
click at [543, 233] on div "14" at bounding box center [540, 237] width 20 height 20
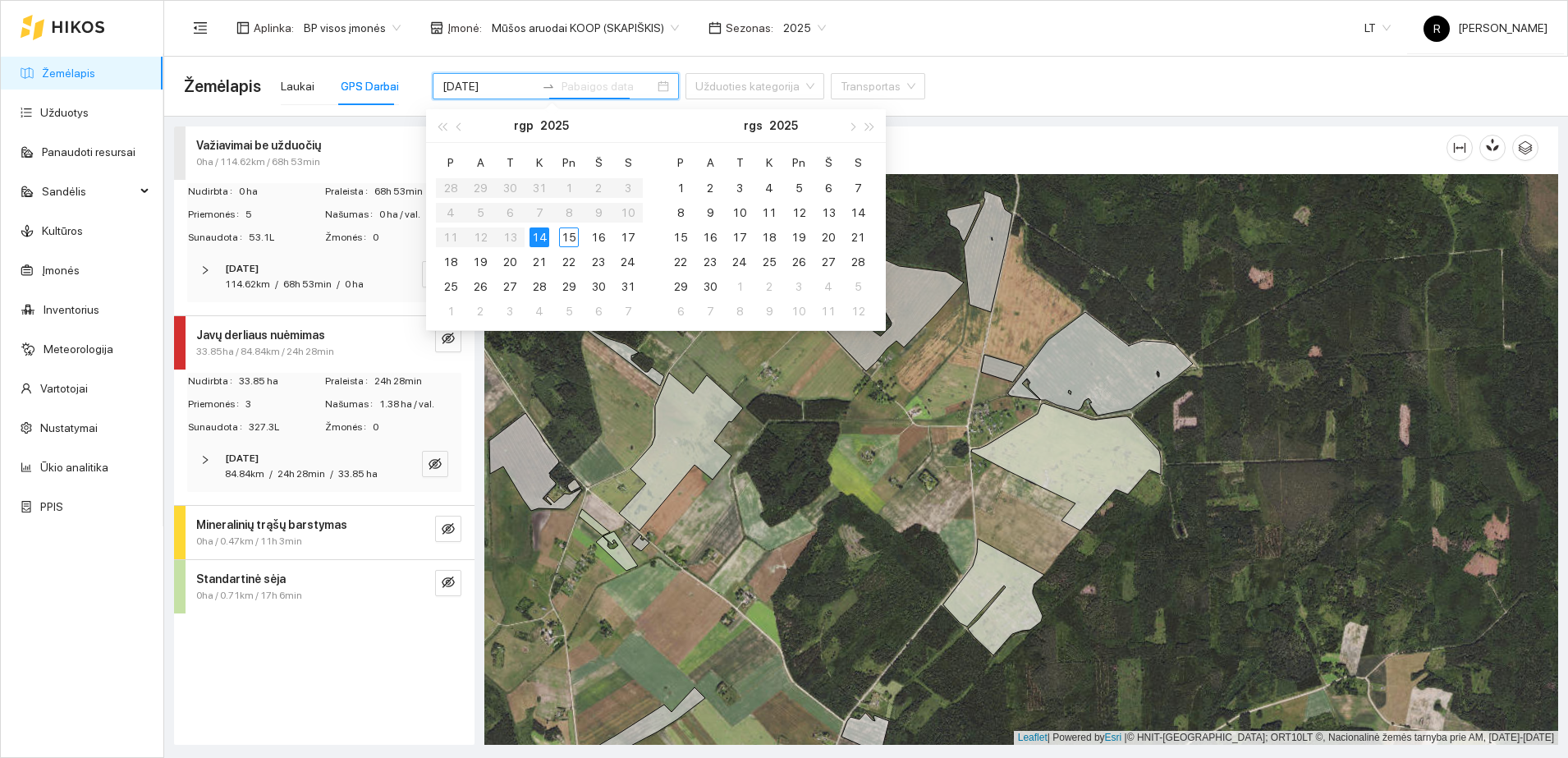
drag, startPoint x: 188, startPoint y: 450, endPoint x: 203, endPoint y: 470, distance: 25.0
click at [203, 470] on div "[DATE] 84.84km / 24h 28min / 33.85 ha" at bounding box center [324, 466] width 274 height 51
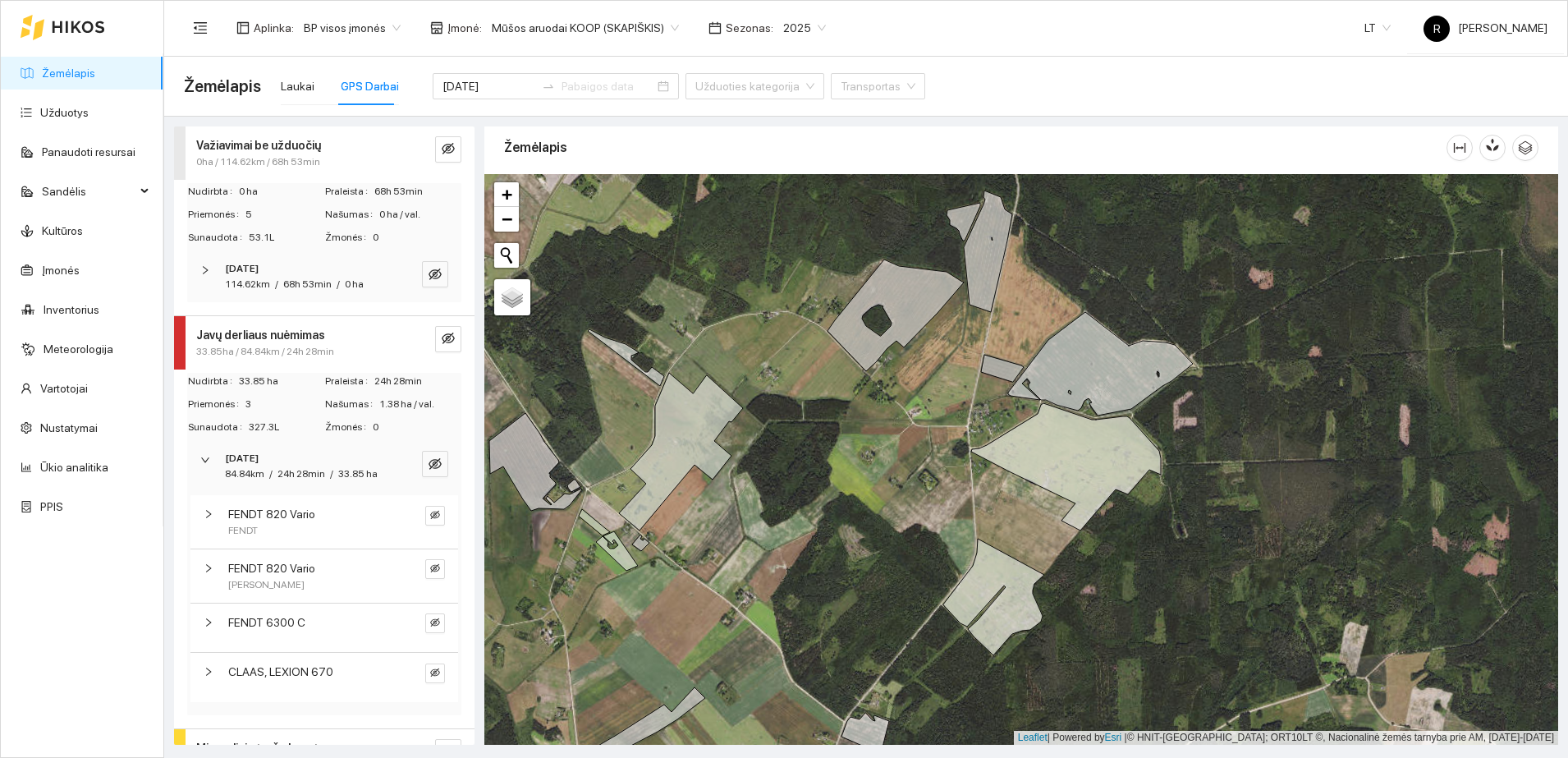
click at [211, 675] on icon "right" at bounding box center [209, 671] width 5 height 8
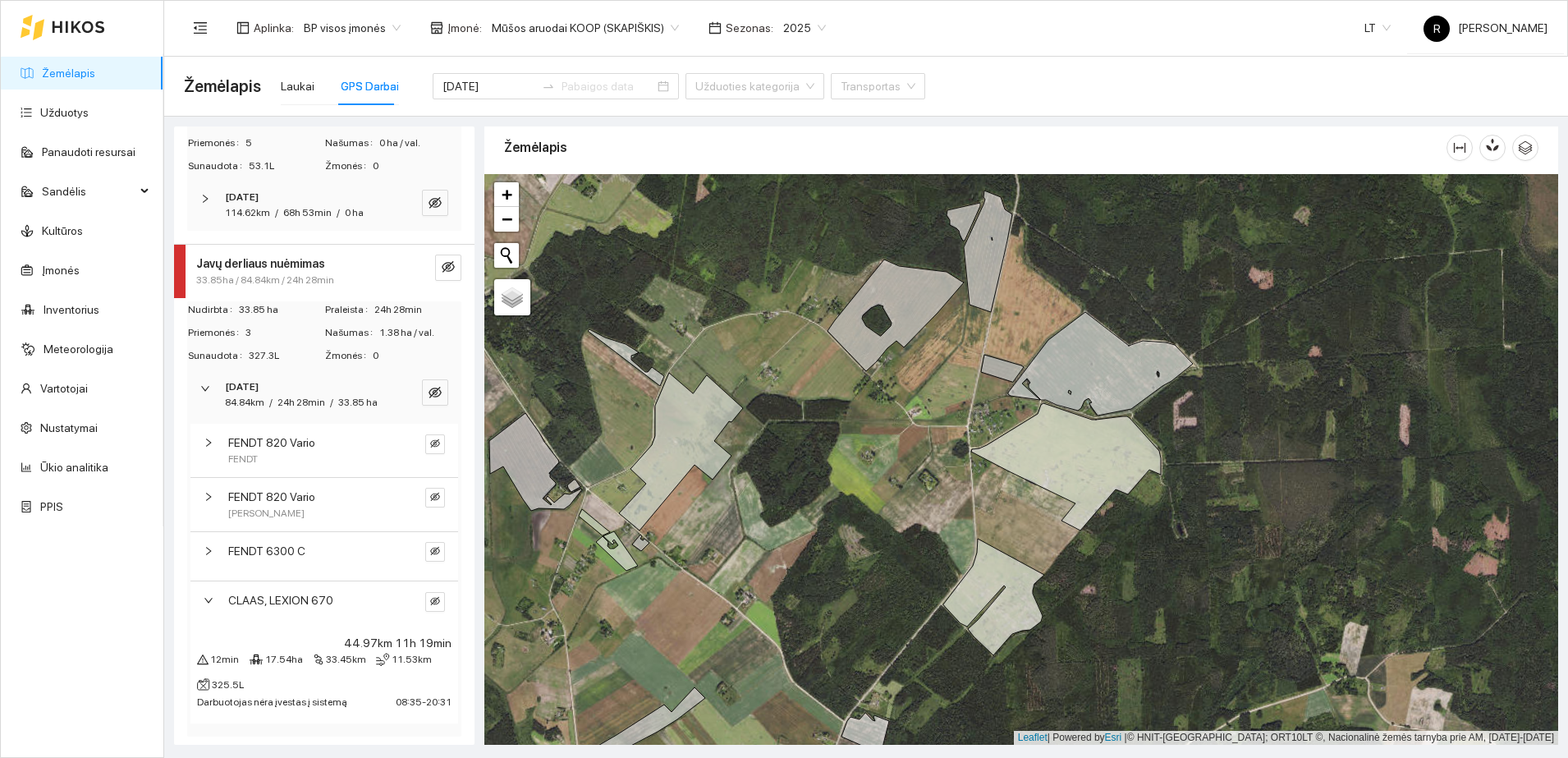
scroll to position [201, 0]
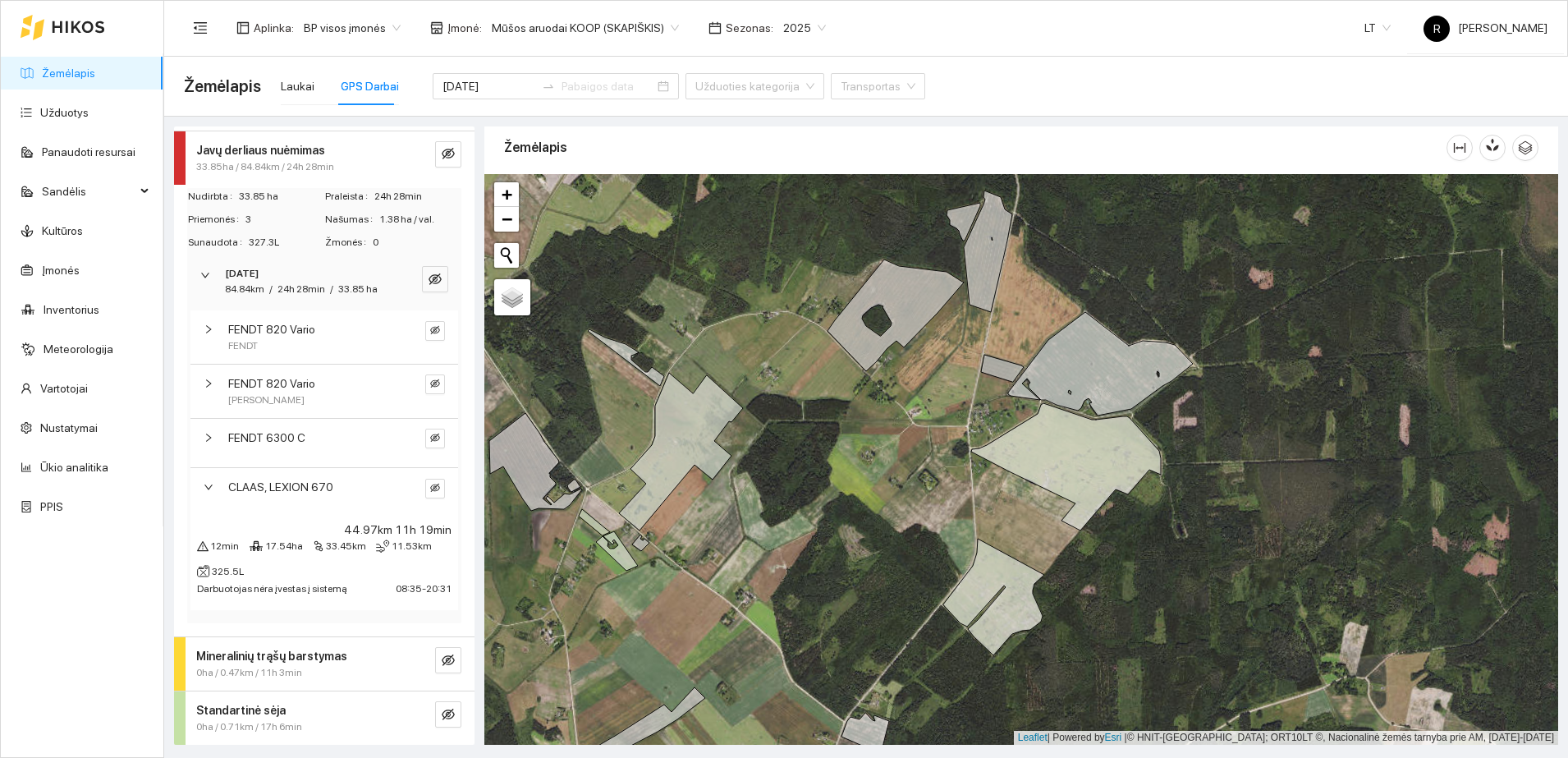
click at [206, 443] on div at bounding box center [213, 438] width 20 height 18
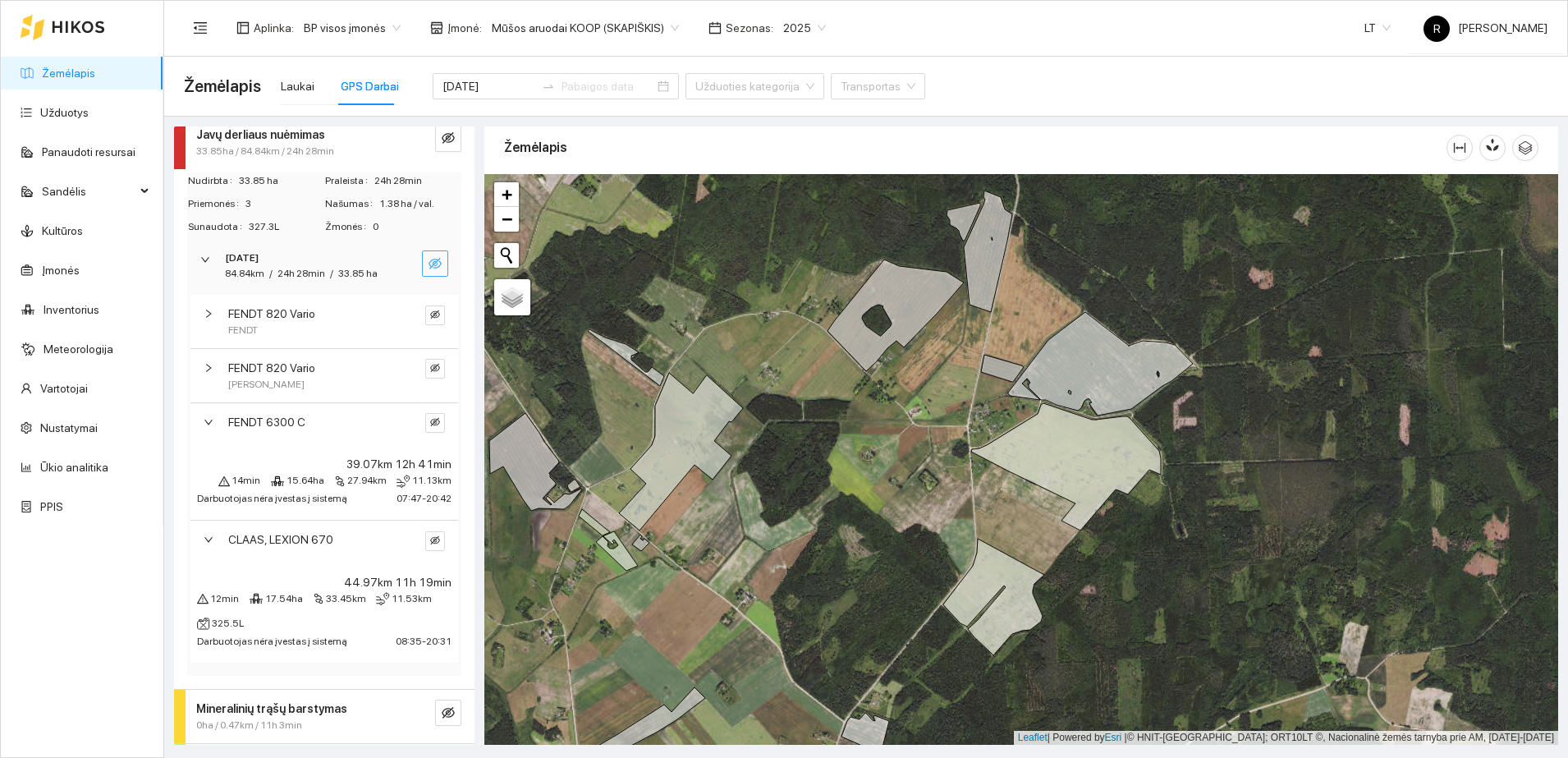
click at [425, 256] on button "button" at bounding box center [435, 264] width 27 height 27
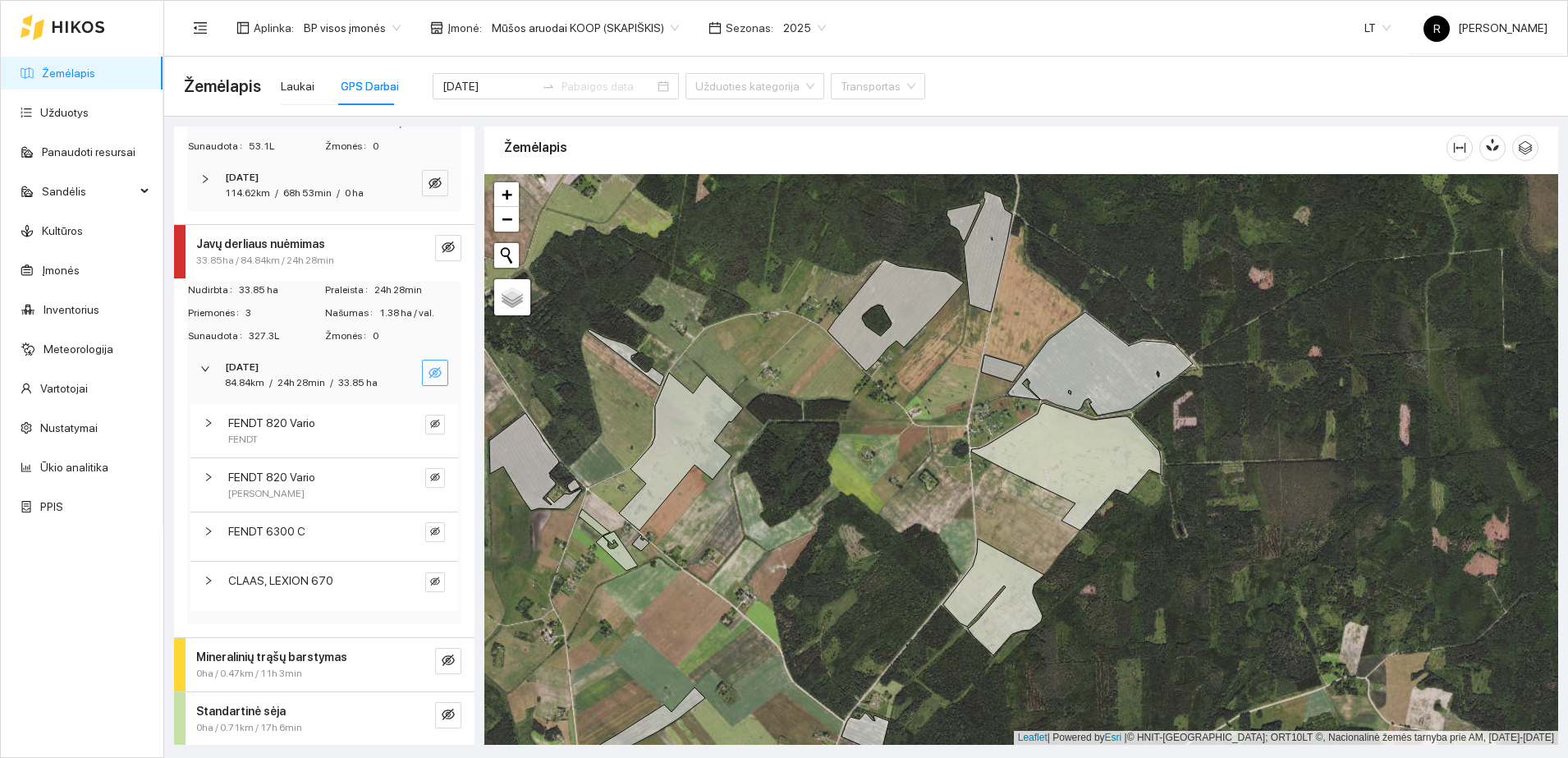
scroll to position [107, 0]
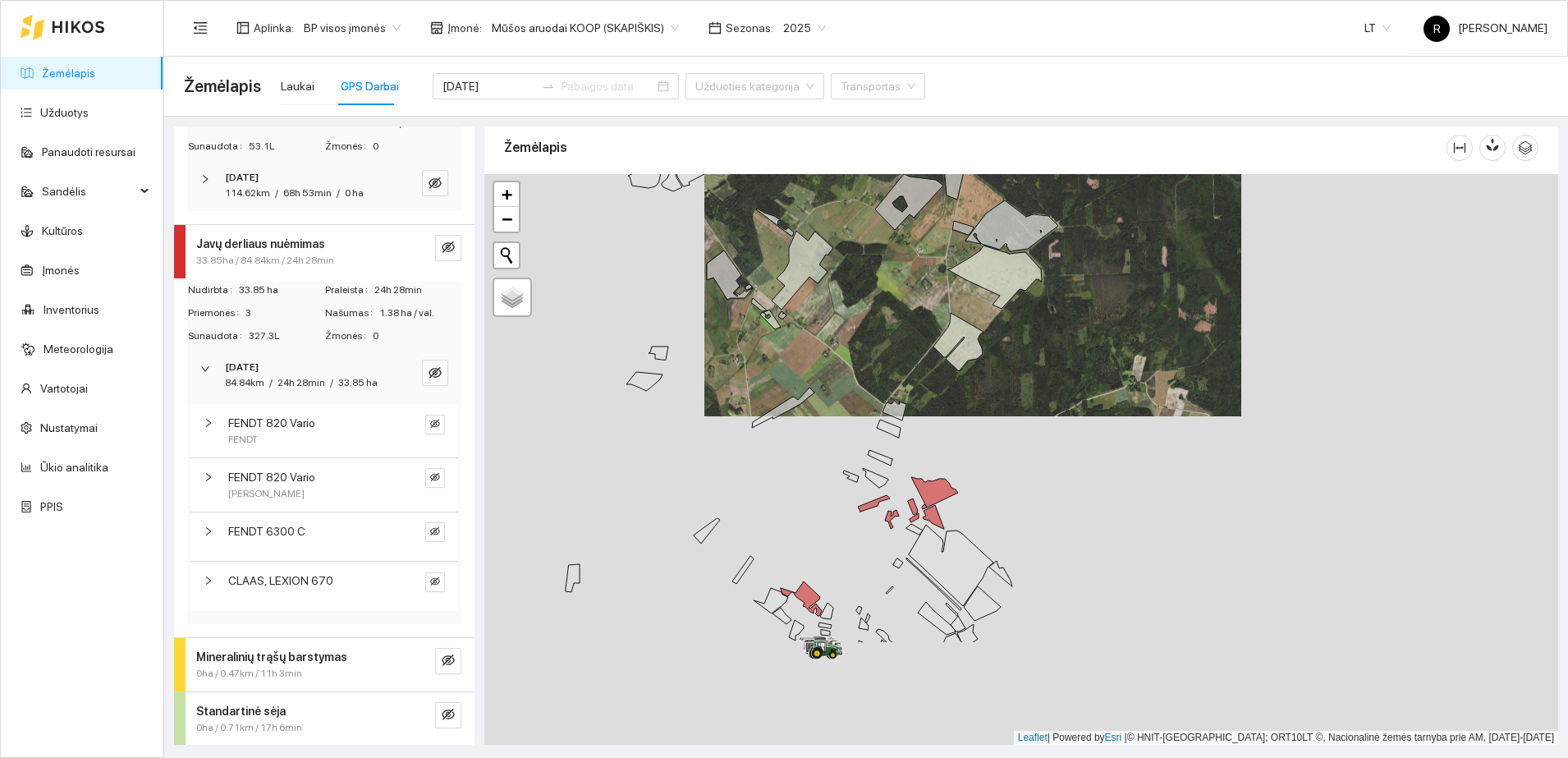
drag, startPoint x: 854, startPoint y: 541, endPoint x: 919, endPoint y: 367, distance: 185.7
click at [919, 367] on div at bounding box center [1021, 459] width 1074 height 571
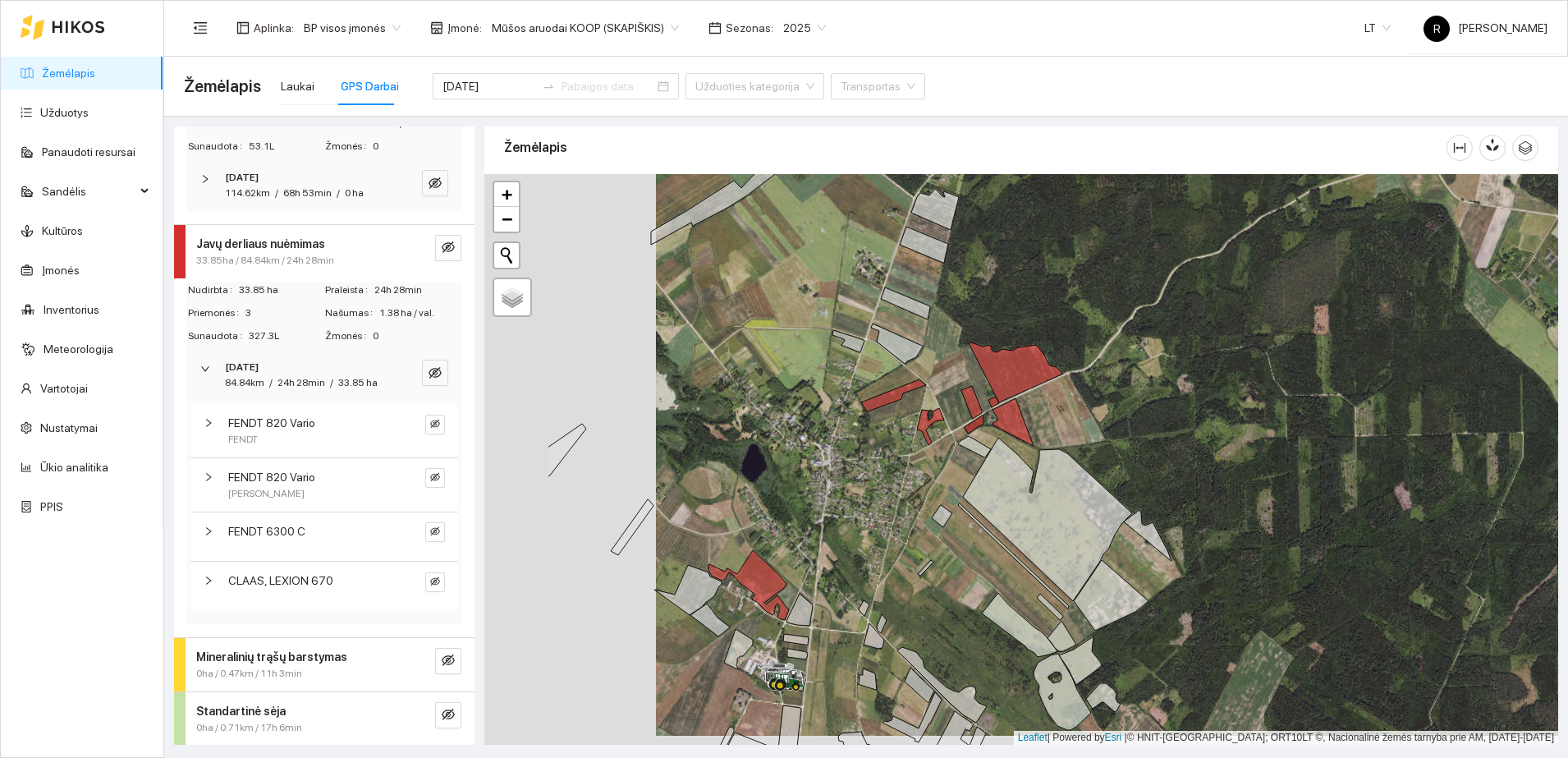
drag, startPoint x: 769, startPoint y: 613, endPoint x: 941, endPoint y: 604, distance: 172.2
click at [941, 604] on div at bounding box center [1021, 459] width 1074 height 571
